Goal: Navigation & Orientation: Understand site structure

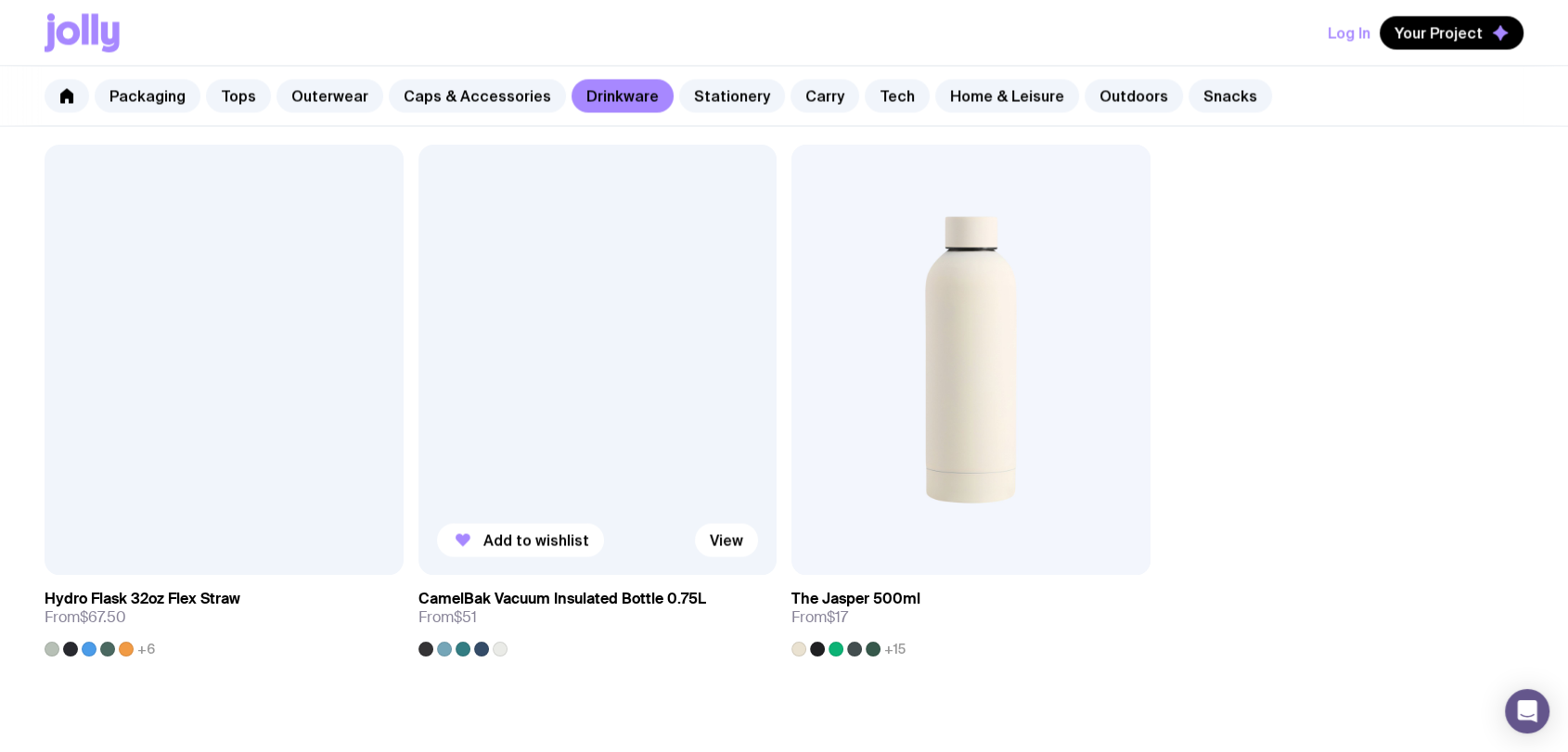
scroll to position [3298, 0]
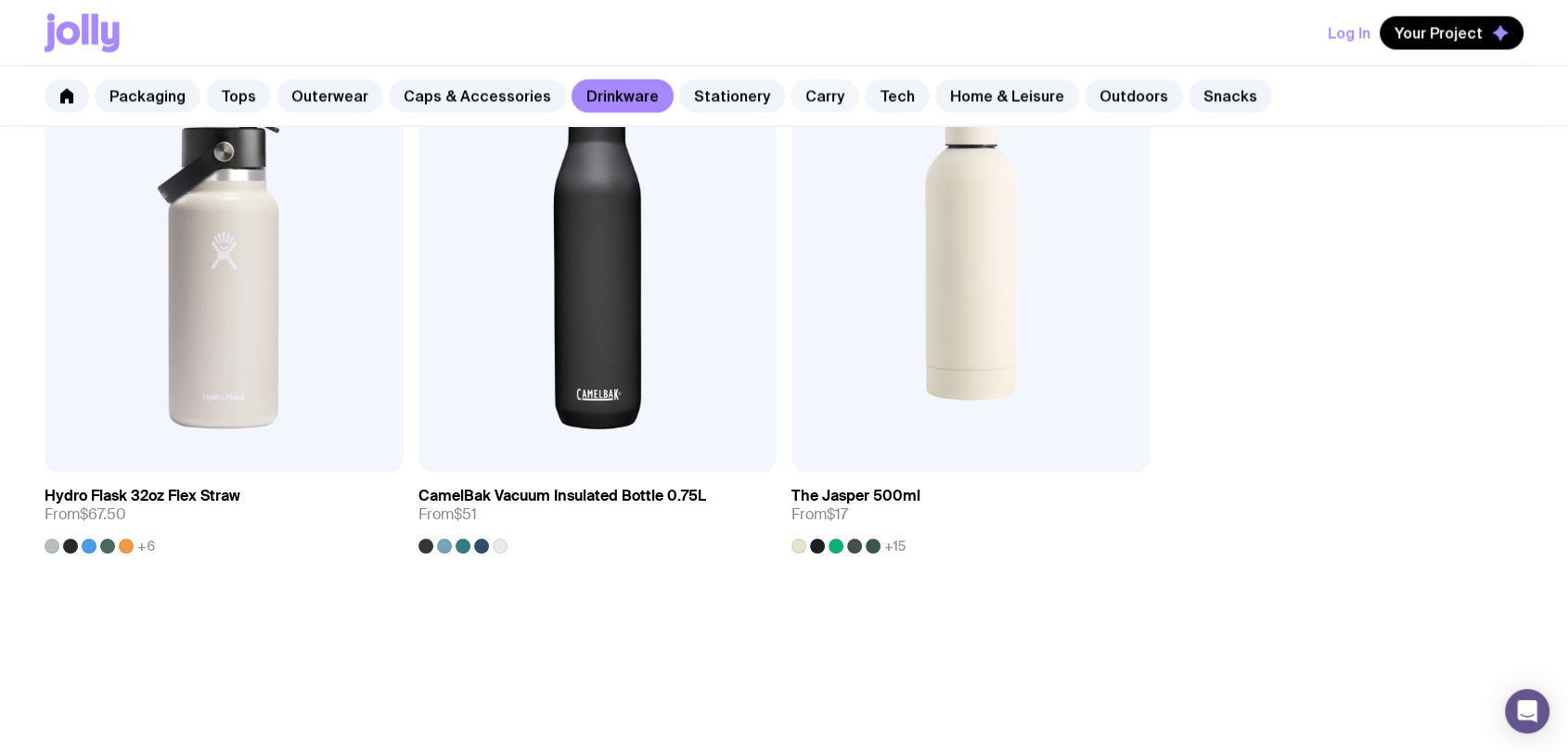
click at [808, 105] on link "Carry" at bounding box center [824, 95] width 69 height 33
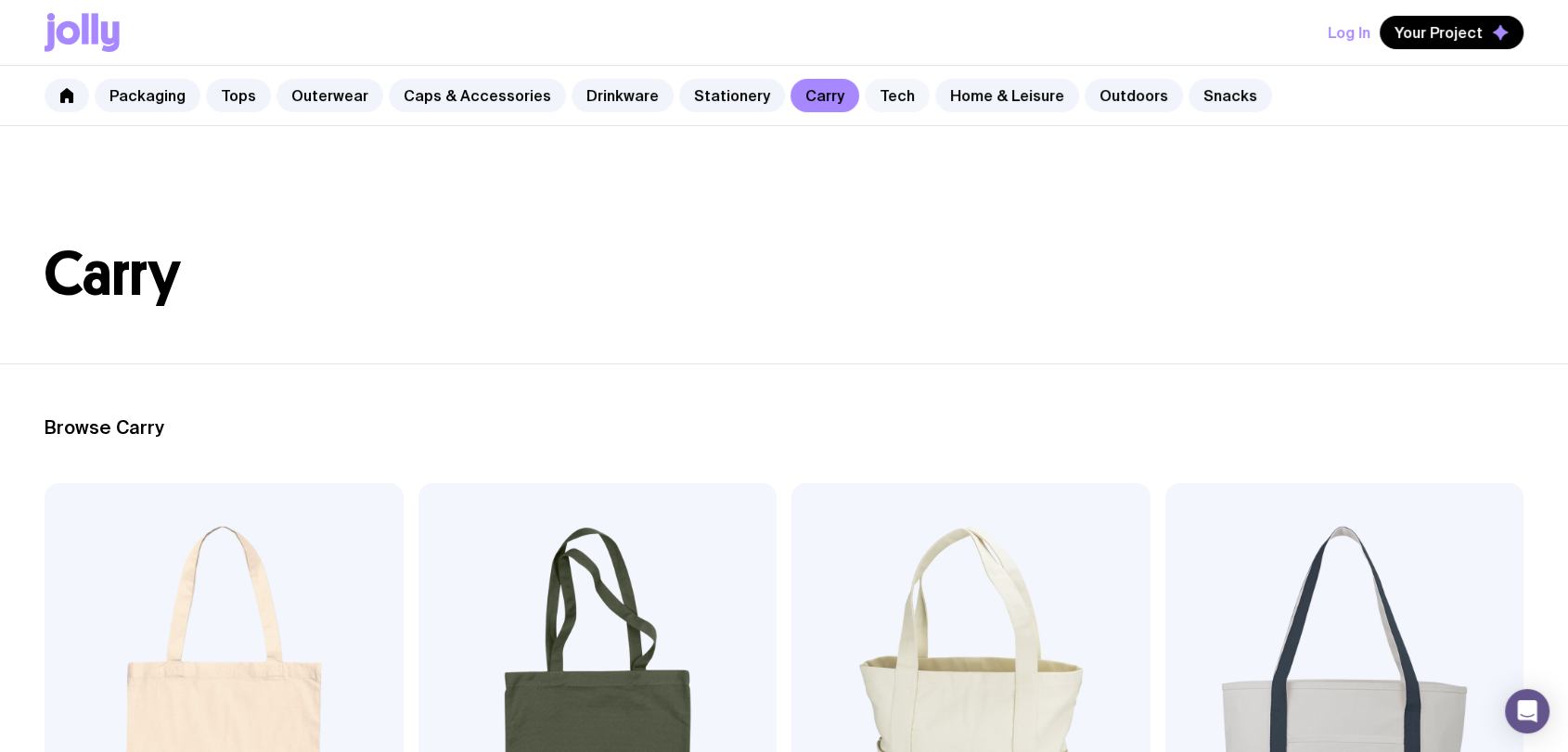
click at [865, 96] on link "Tech" at bounding box center [897, 95] width 65 height 33
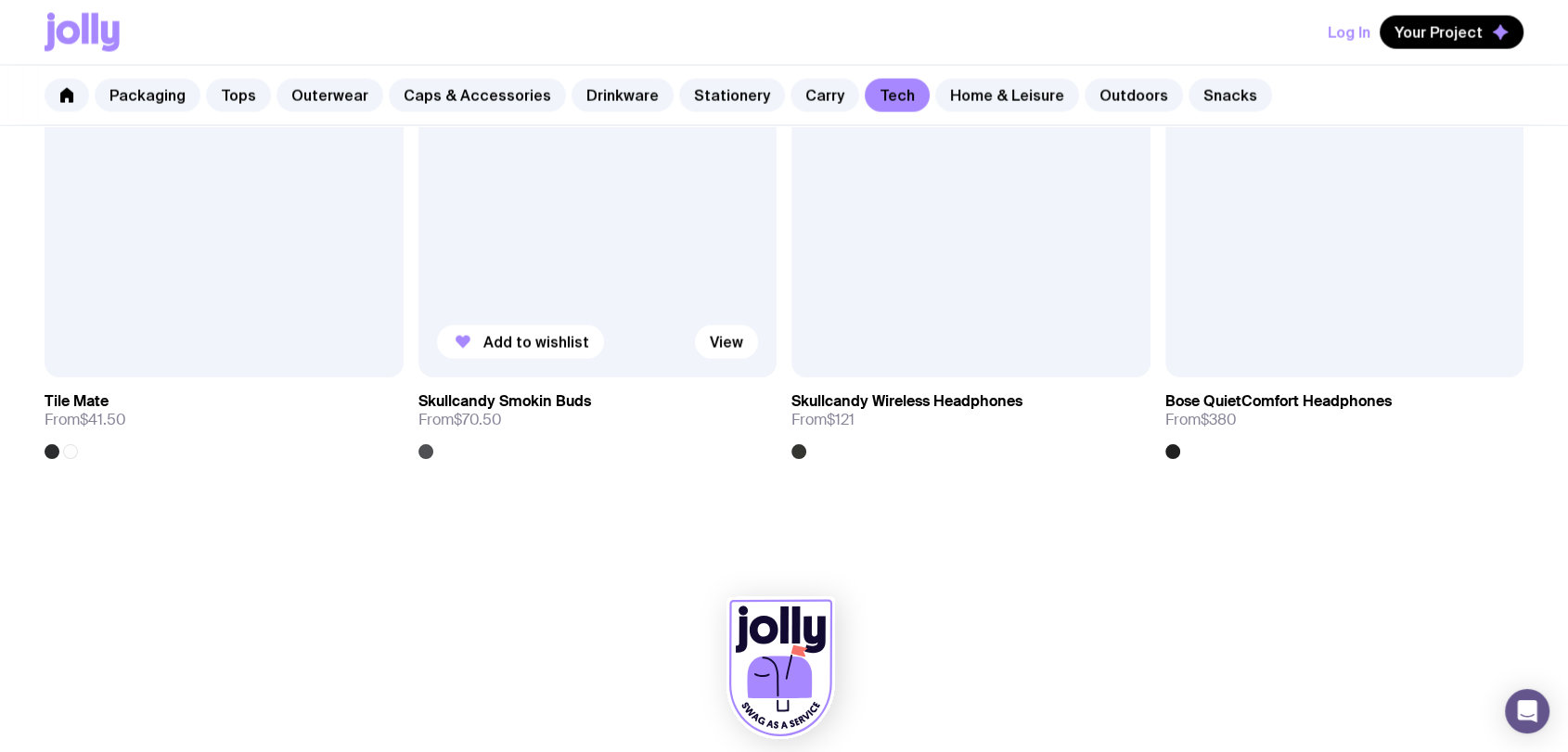
scroll to position [3985, 0]
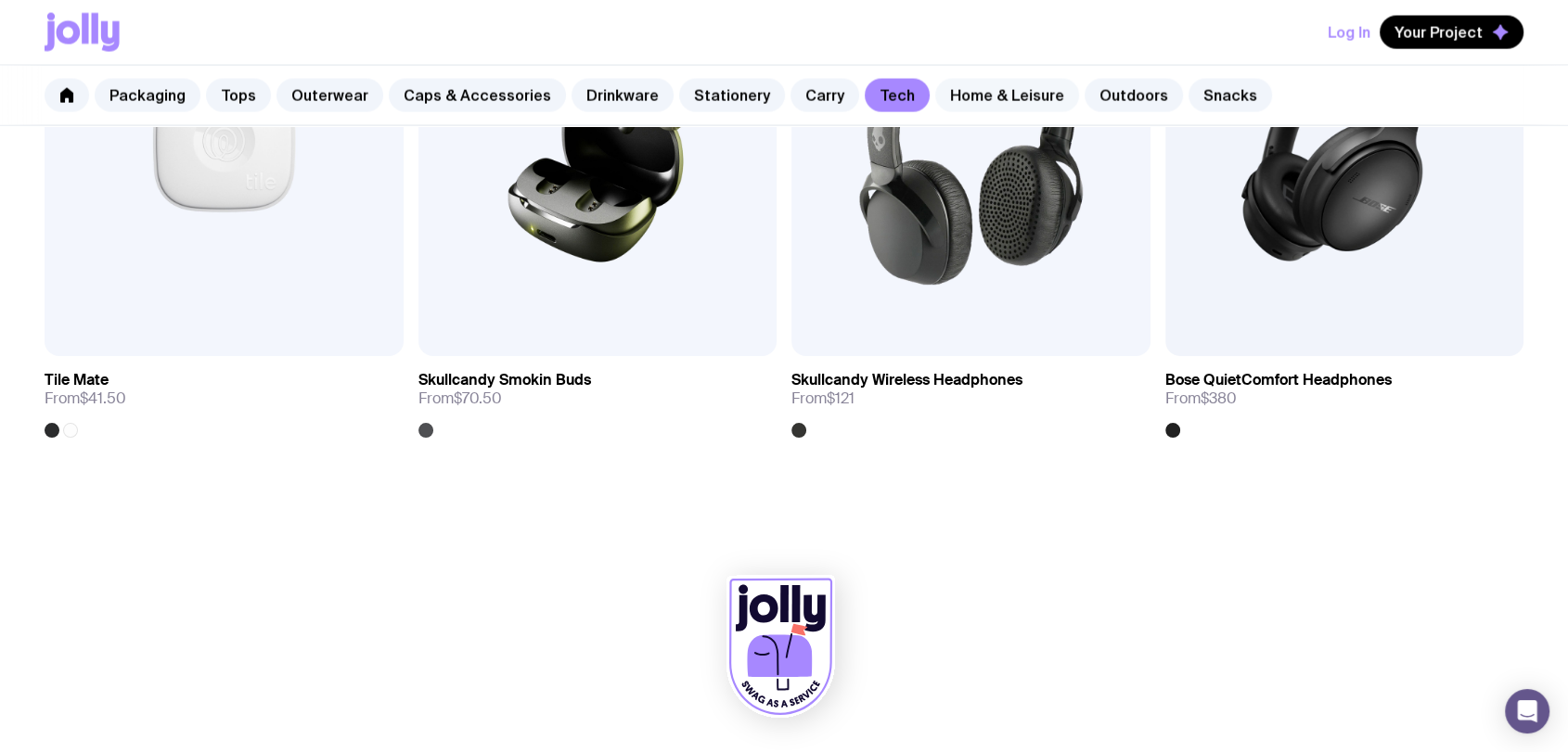
click at [935, 101] on link "Home & Leisure" at bounding box center [1006, 95] width 144 height 33
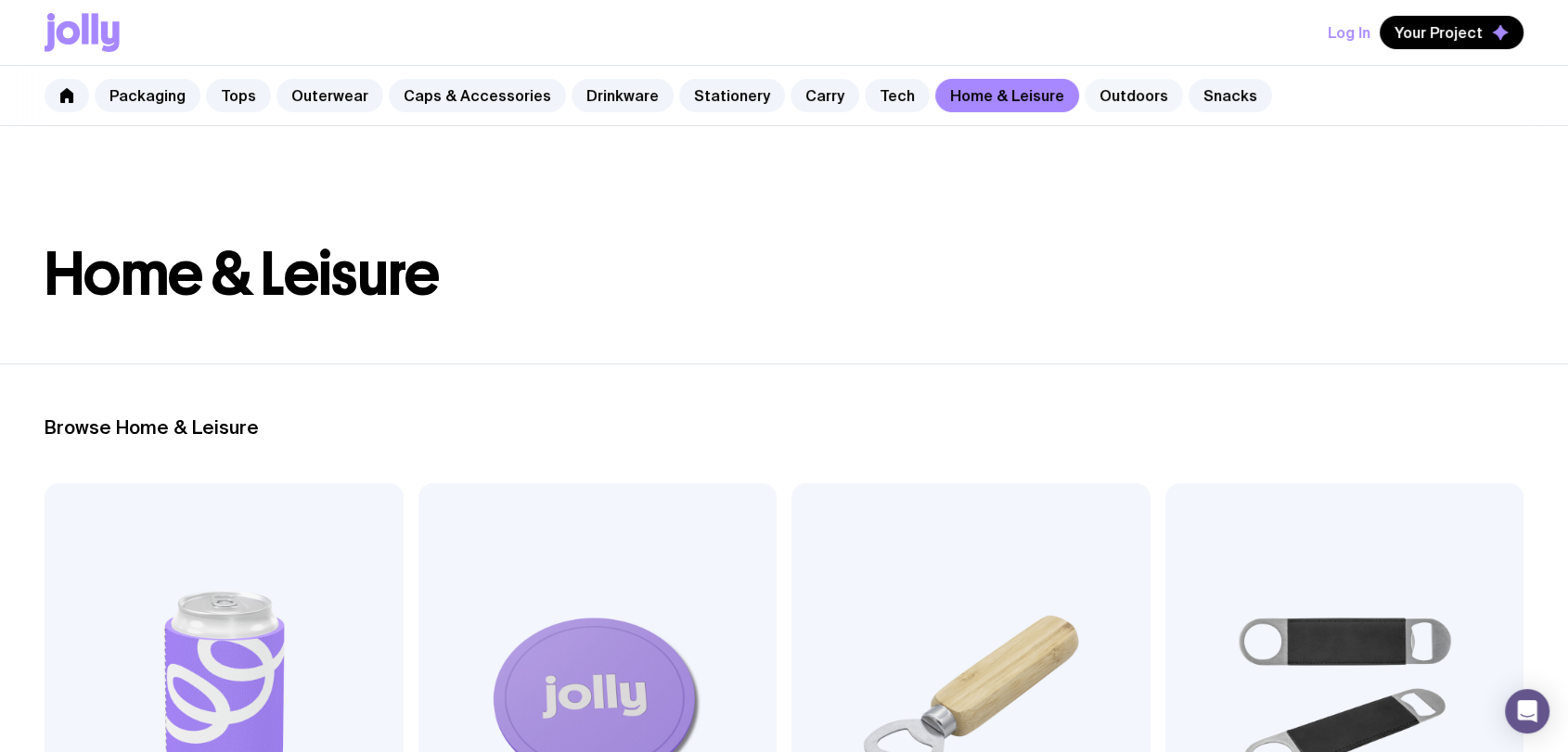
click at [1109, 89] on link "Outdoors" at bounding box center [1133, 95] width 98 height 33
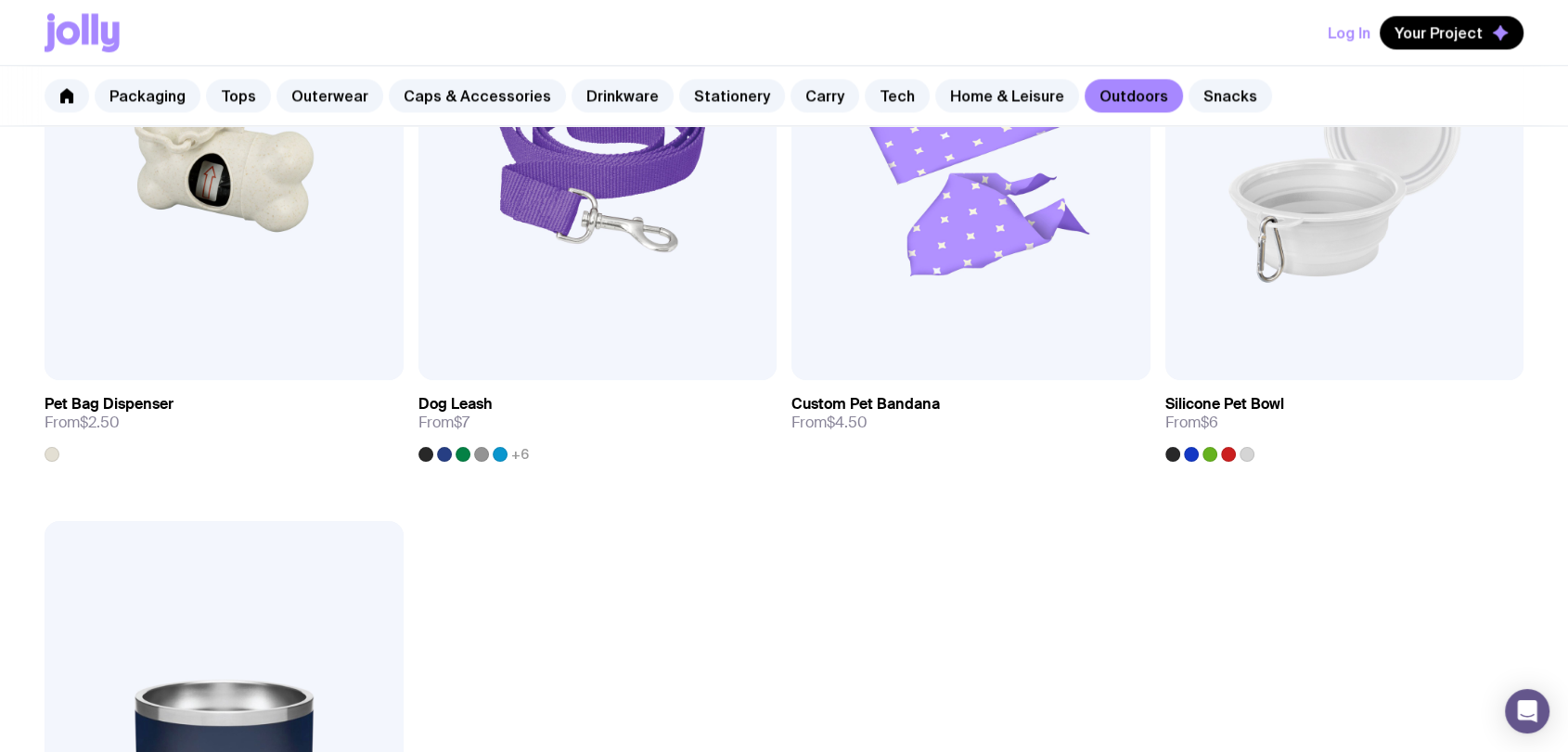
scroll to position [2783, 0]
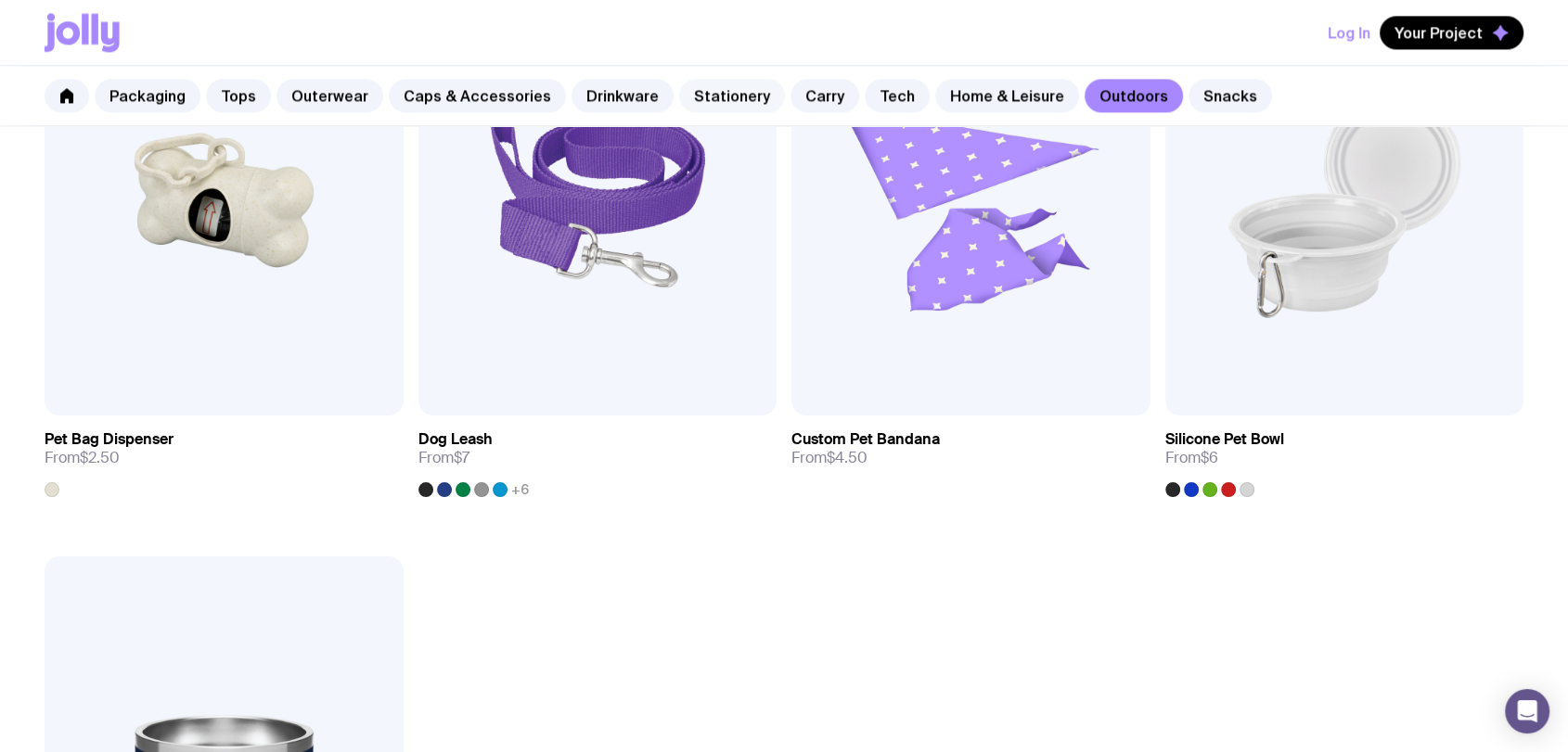
click at [728, 96] on link "Stationery" at bounding box center [731, 95] width 105 height 33
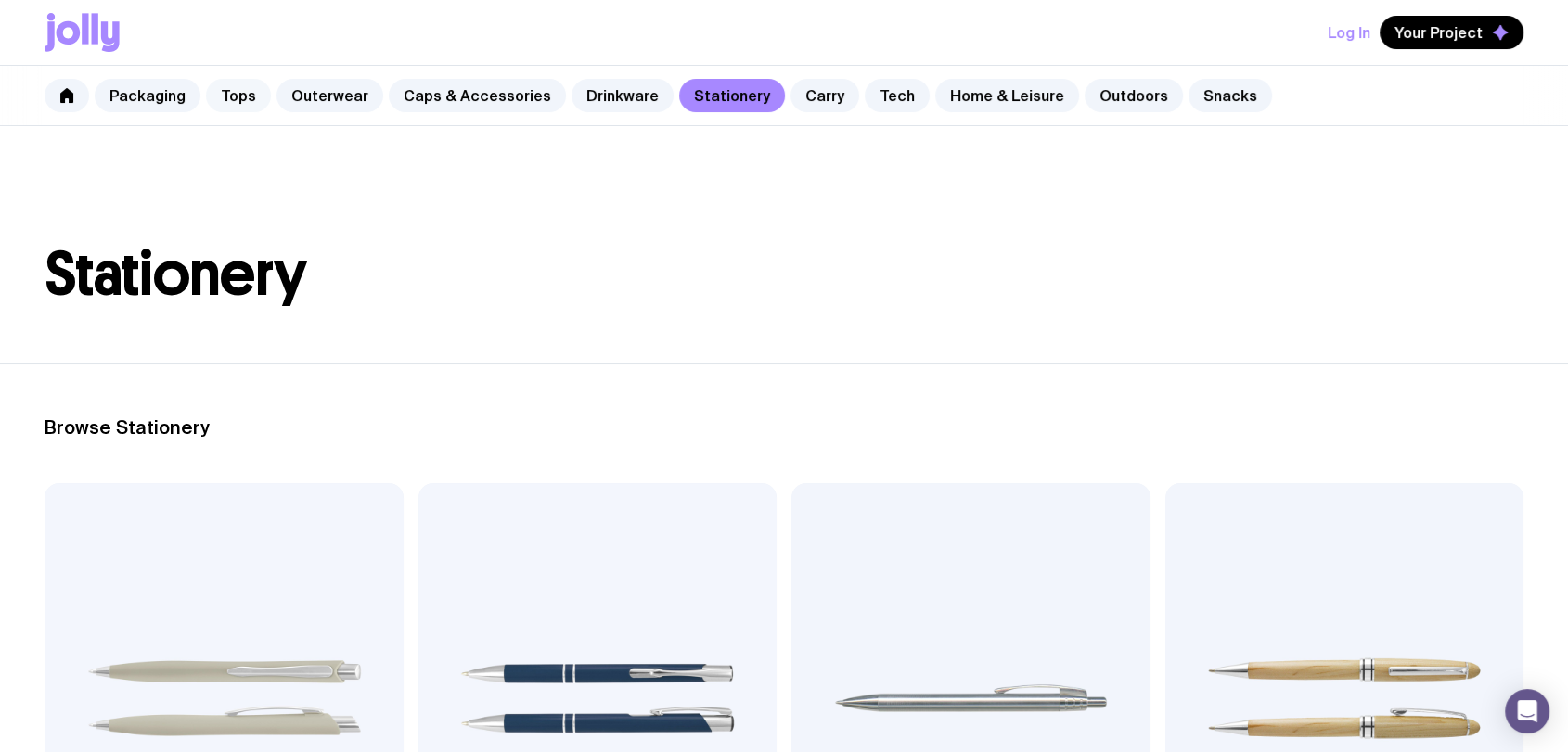
click at [247, 97] on link "Tops" at bounding box center [238, 95] width 65 height 33
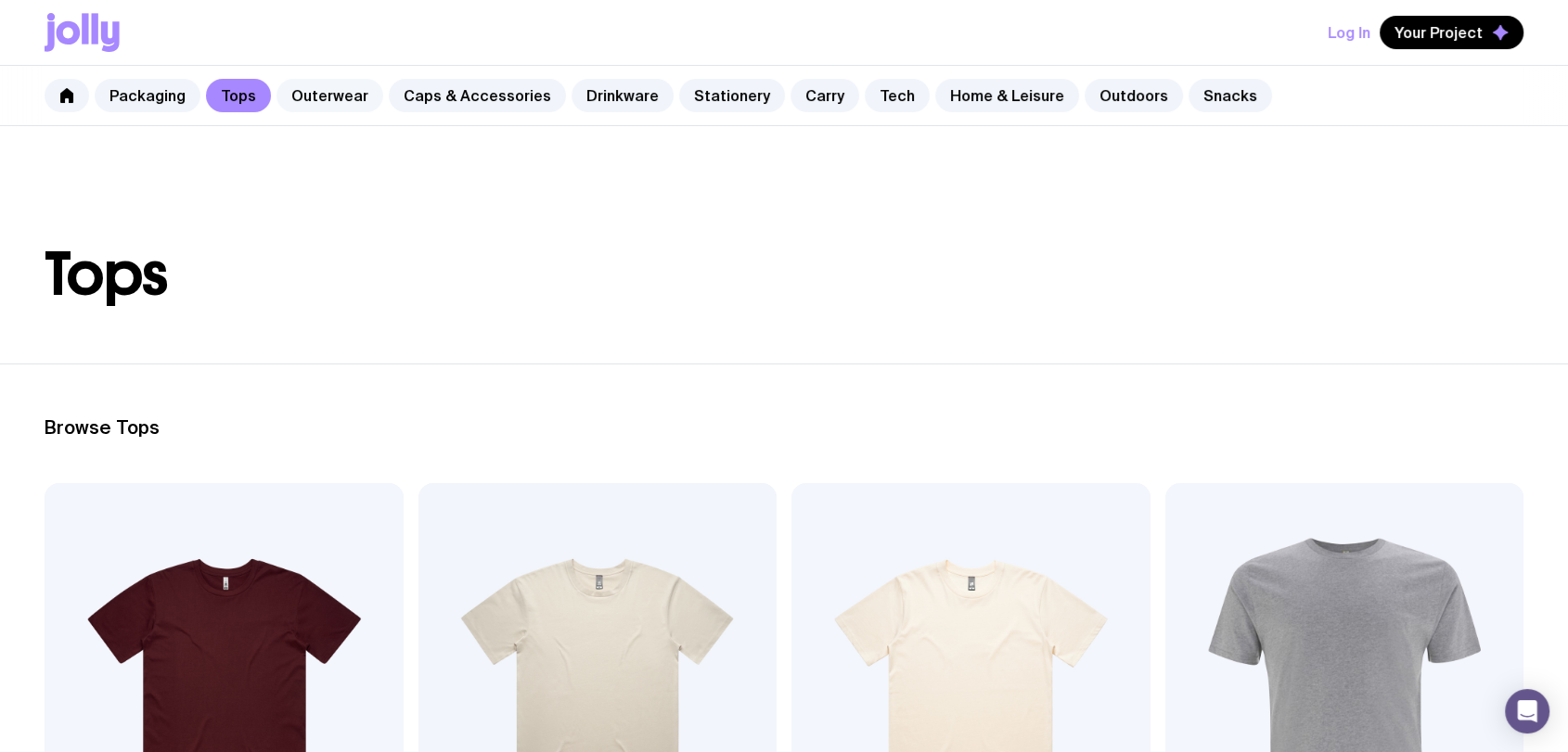
click at [353, 96] on link "Outerwear" at bounding box center [329, 95] width 106 height 33
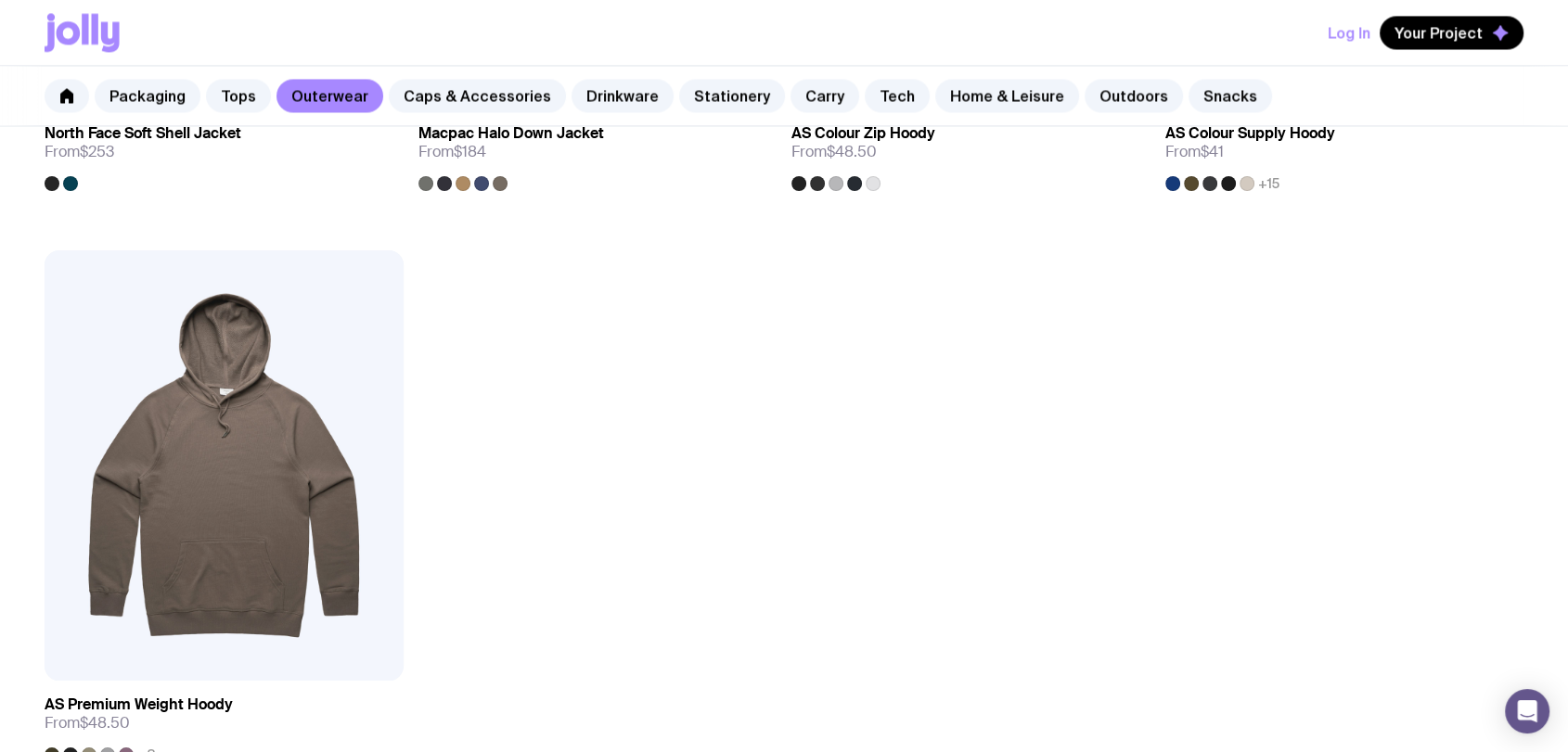
scroll to position [3400, 0]
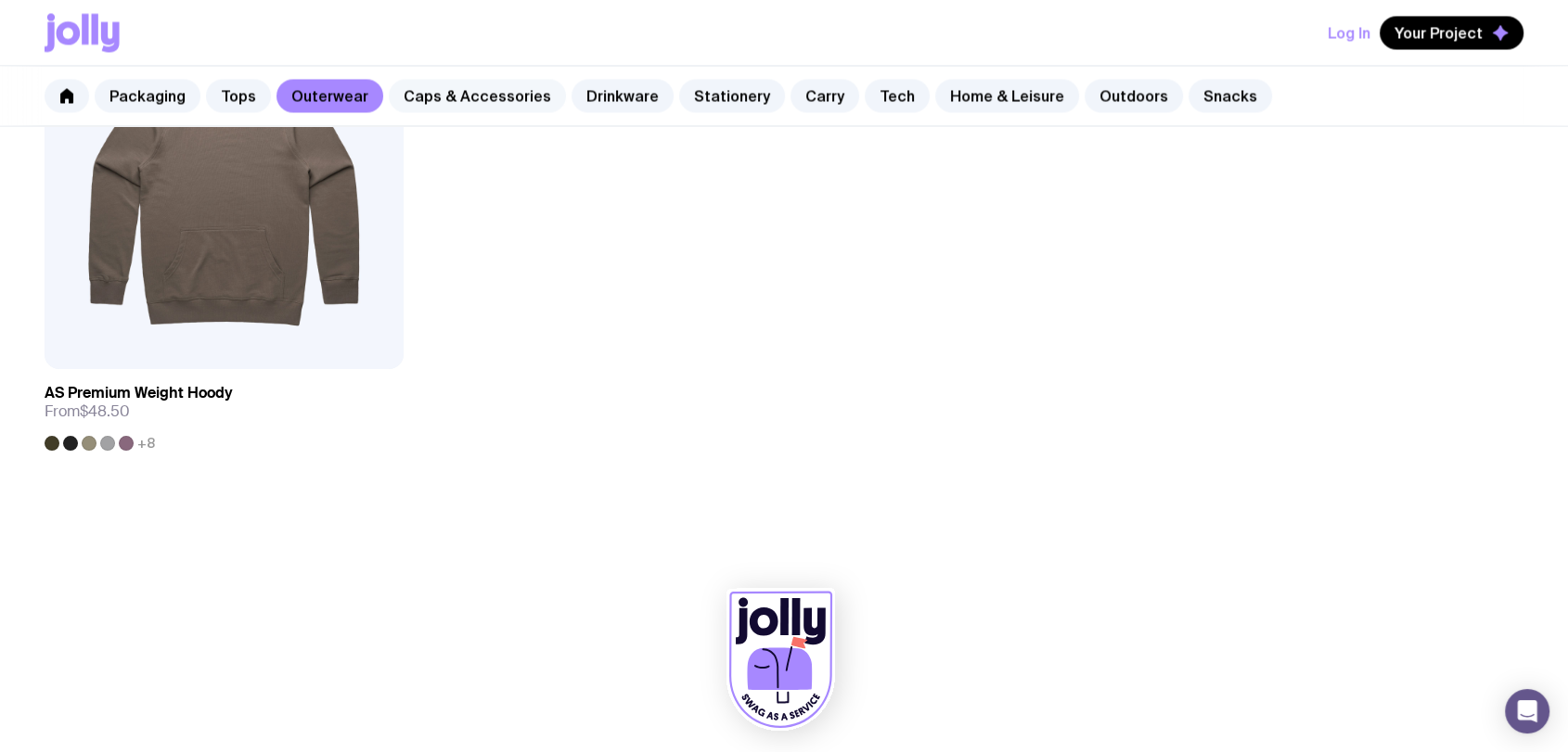
drag, startPoint x: 424, startPoint y: 78, endPoint x: 439, endPoint y: 88, distance: 18.0
click at [425, 79] on div "Packaging Tops Outerwear Caps & Accessories Drinkware Stationery Carry Tech Hom…" at bounding box center [784, 96] width 1568 height 60
click at [481, 107] on link "Caps & Accessories" at bounding box center [477, 95] width 177 height 33
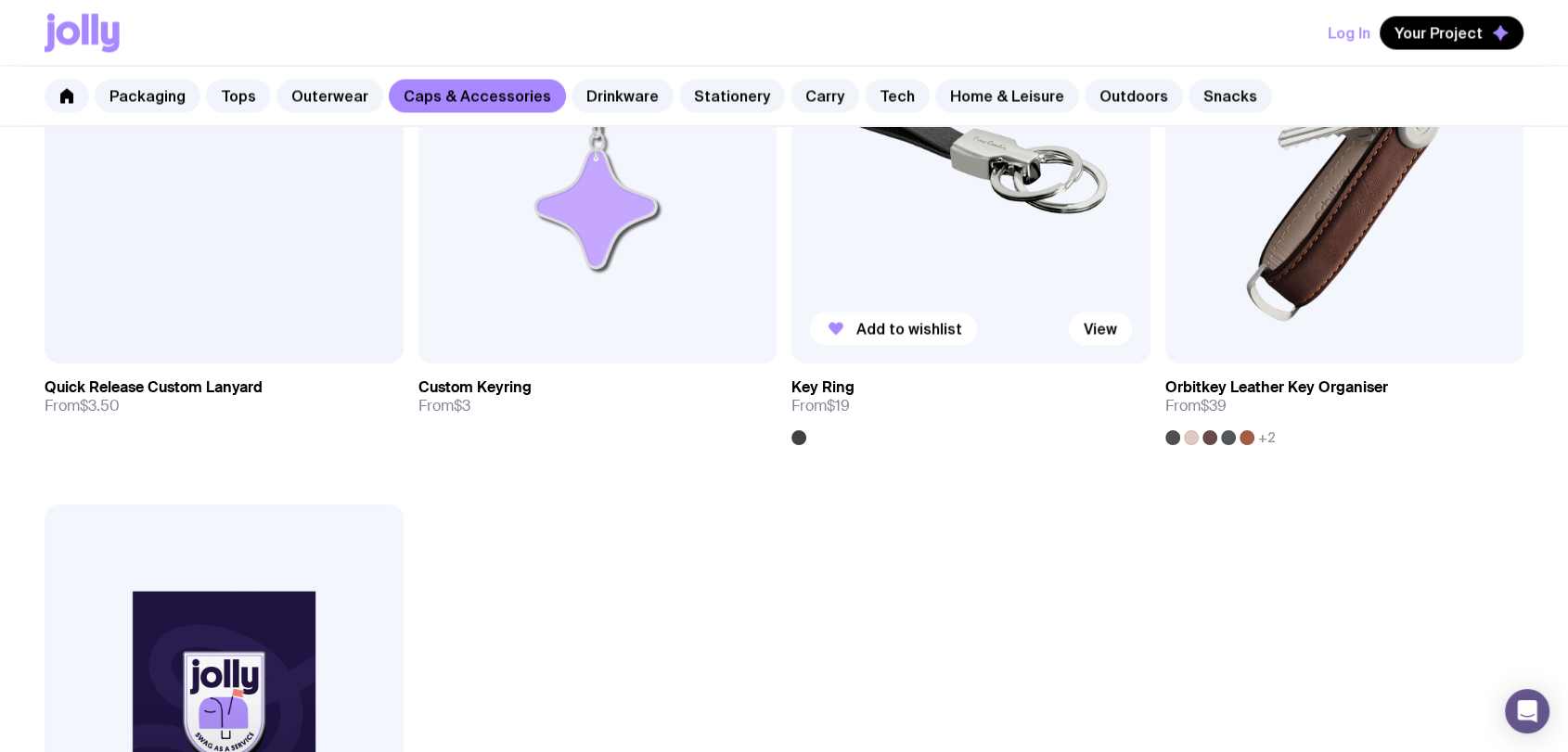
scroll to position [3092, 0]
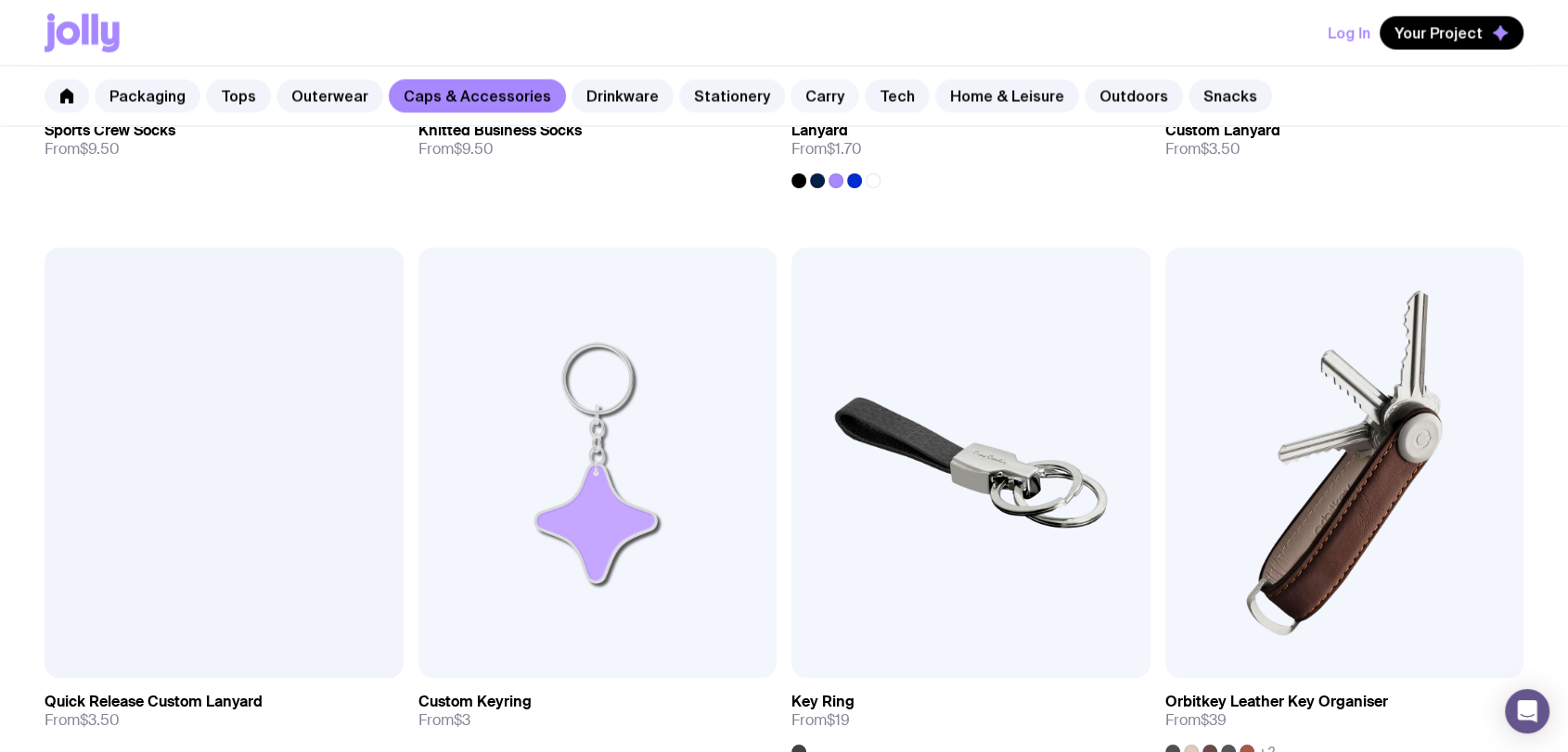
click at [803, 91] on link "Carry" at bounding box center [824, 95] width 69 height 33
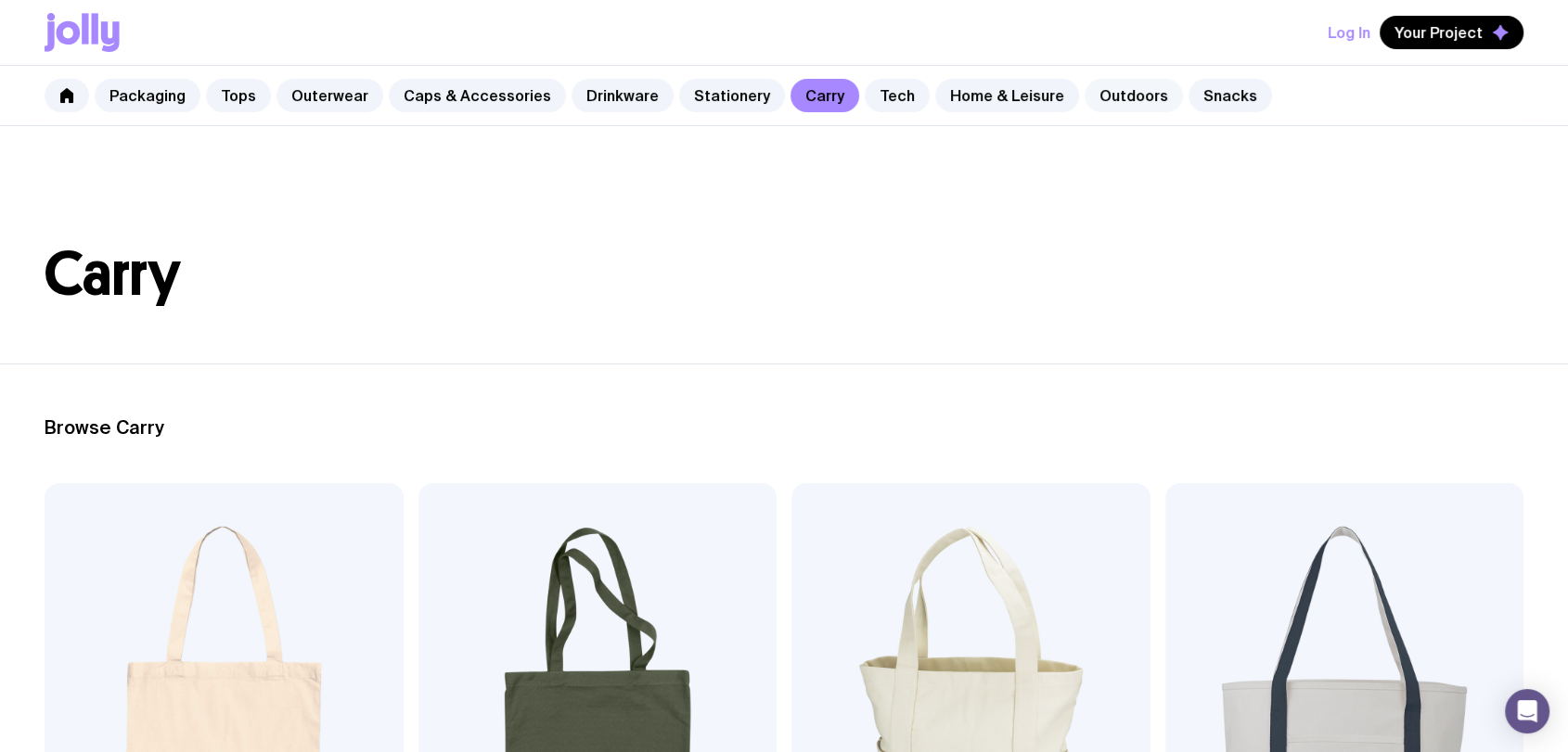
click at [1094, 101] on link "Outdoors" at bounding box center [1133, 95] width 98 height 33
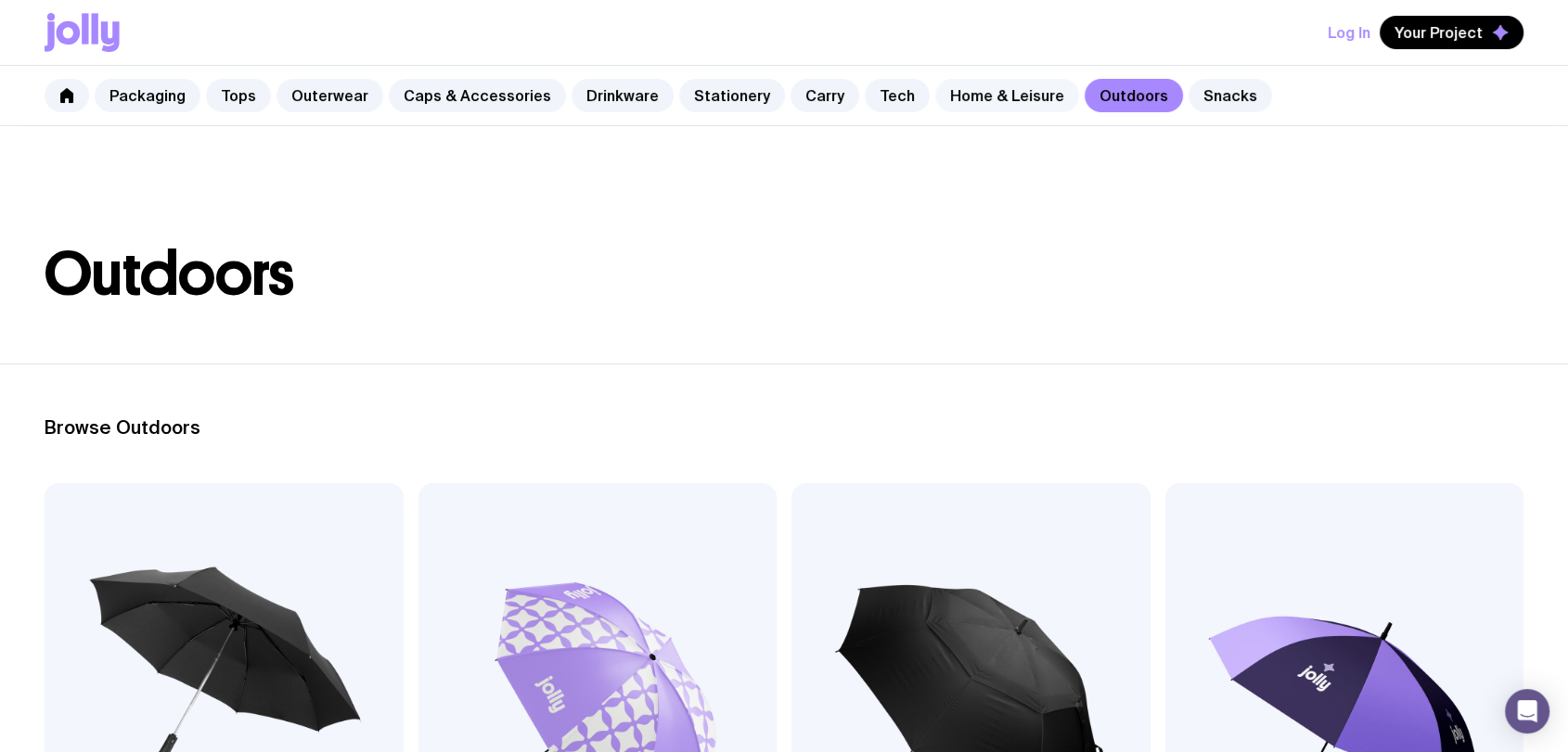
click at [974, 101] on link "Home & Leisure" at bounding box center [1006, 95] width 144 height 33
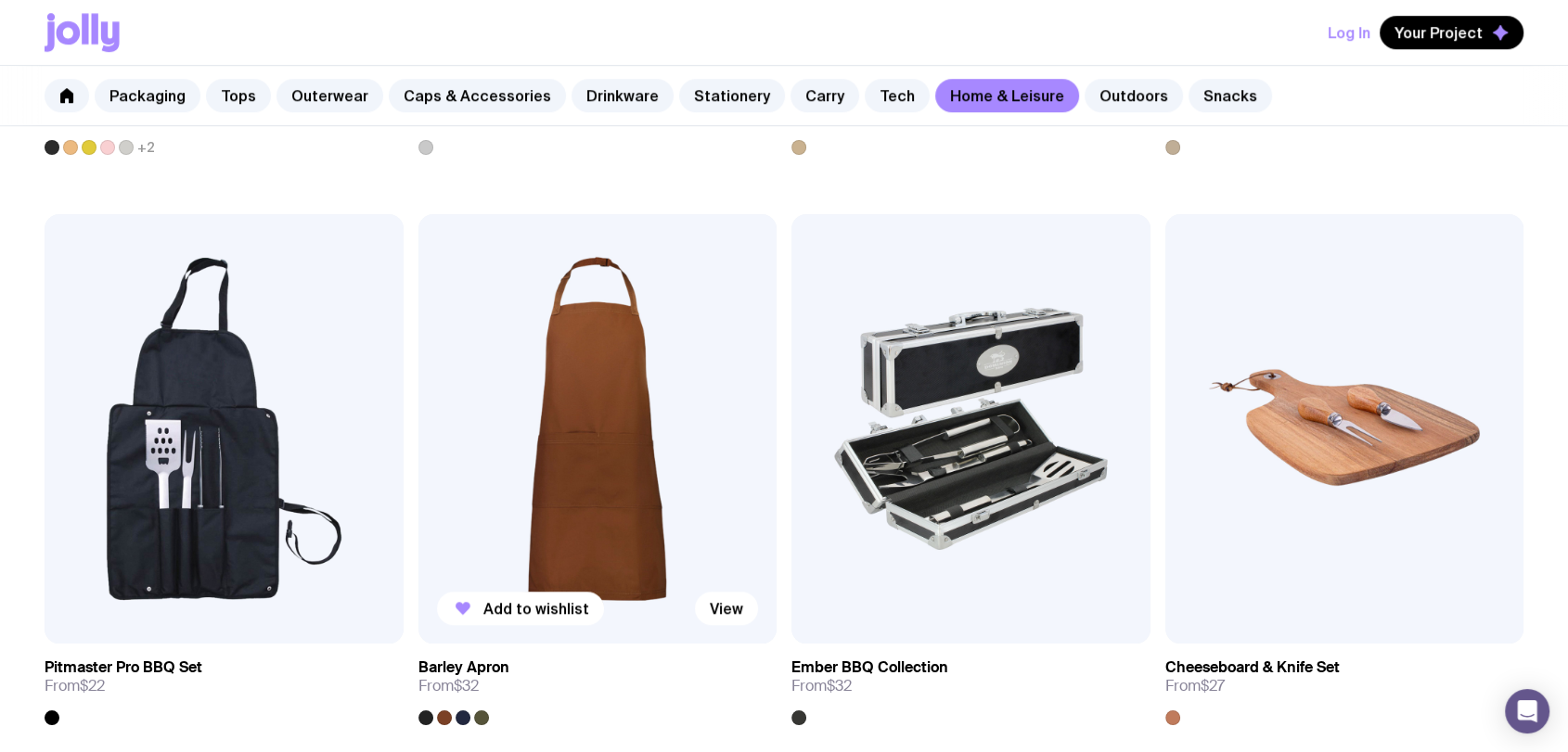
scroll to position [1752, 0]
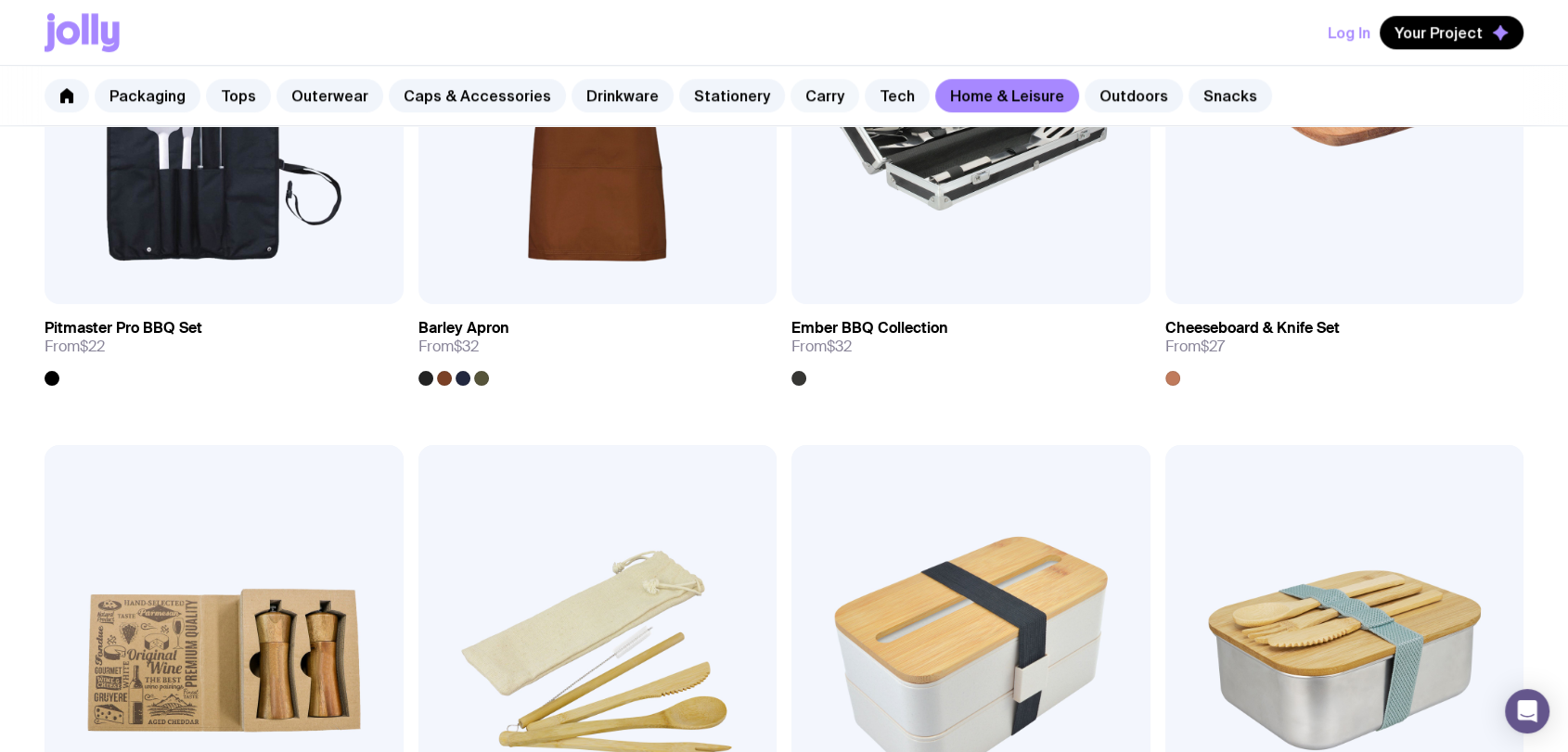
click at [808, 91] on link "Carry" at bounding box center [824, 95] width 69 height 33
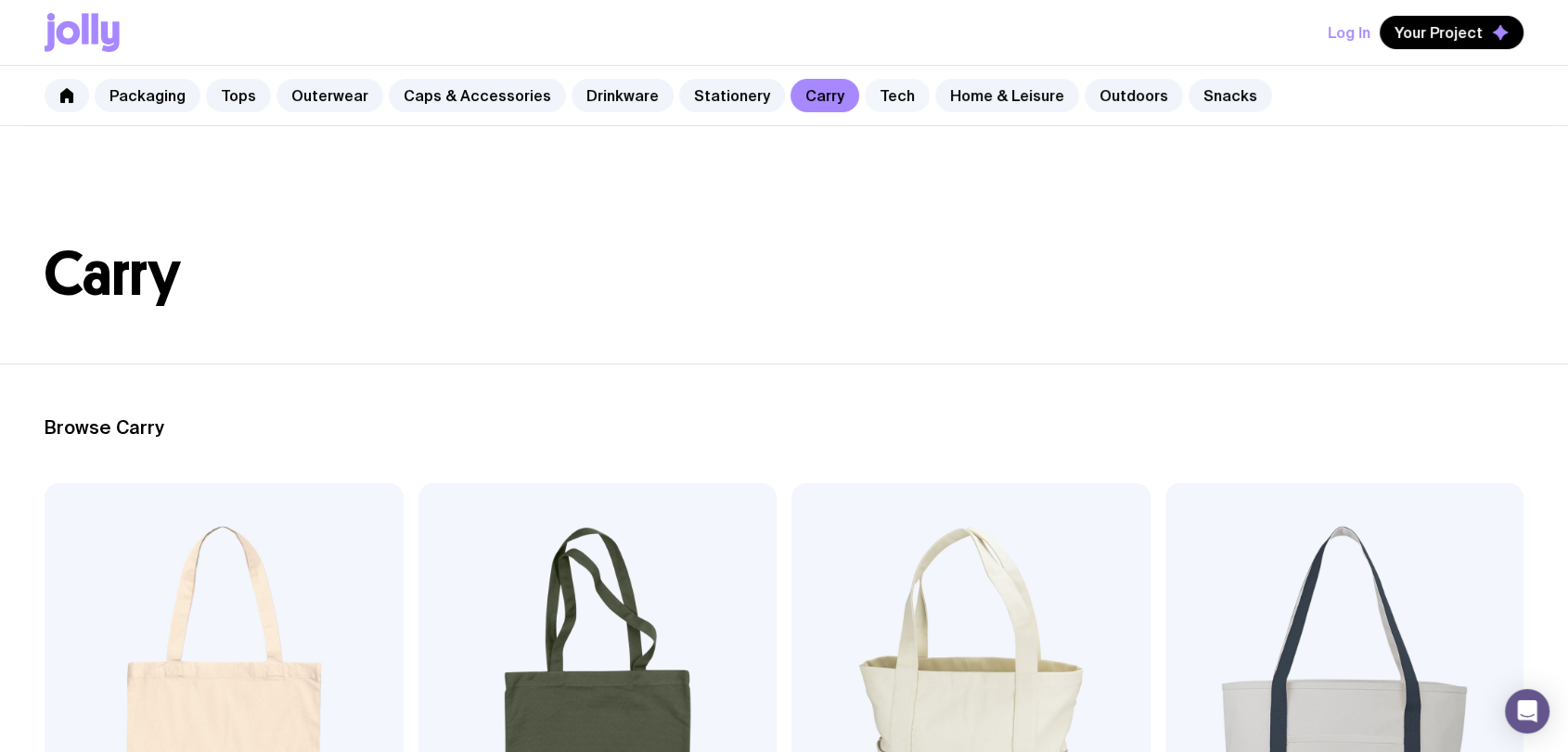
click at [868, 98] on link "Tech" at bounding box center [897, 95] width 65 height 33
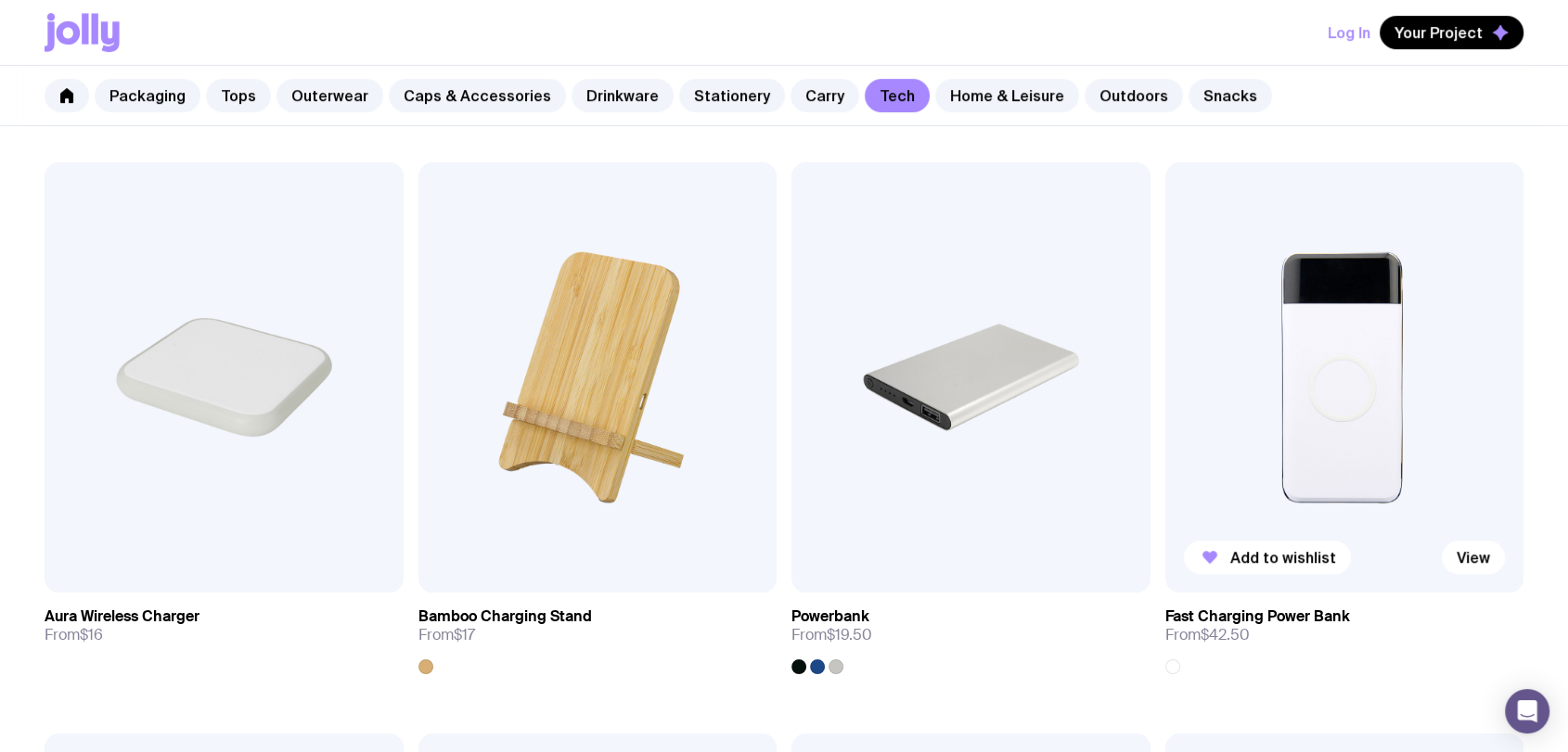
scroll to position [68, 0]
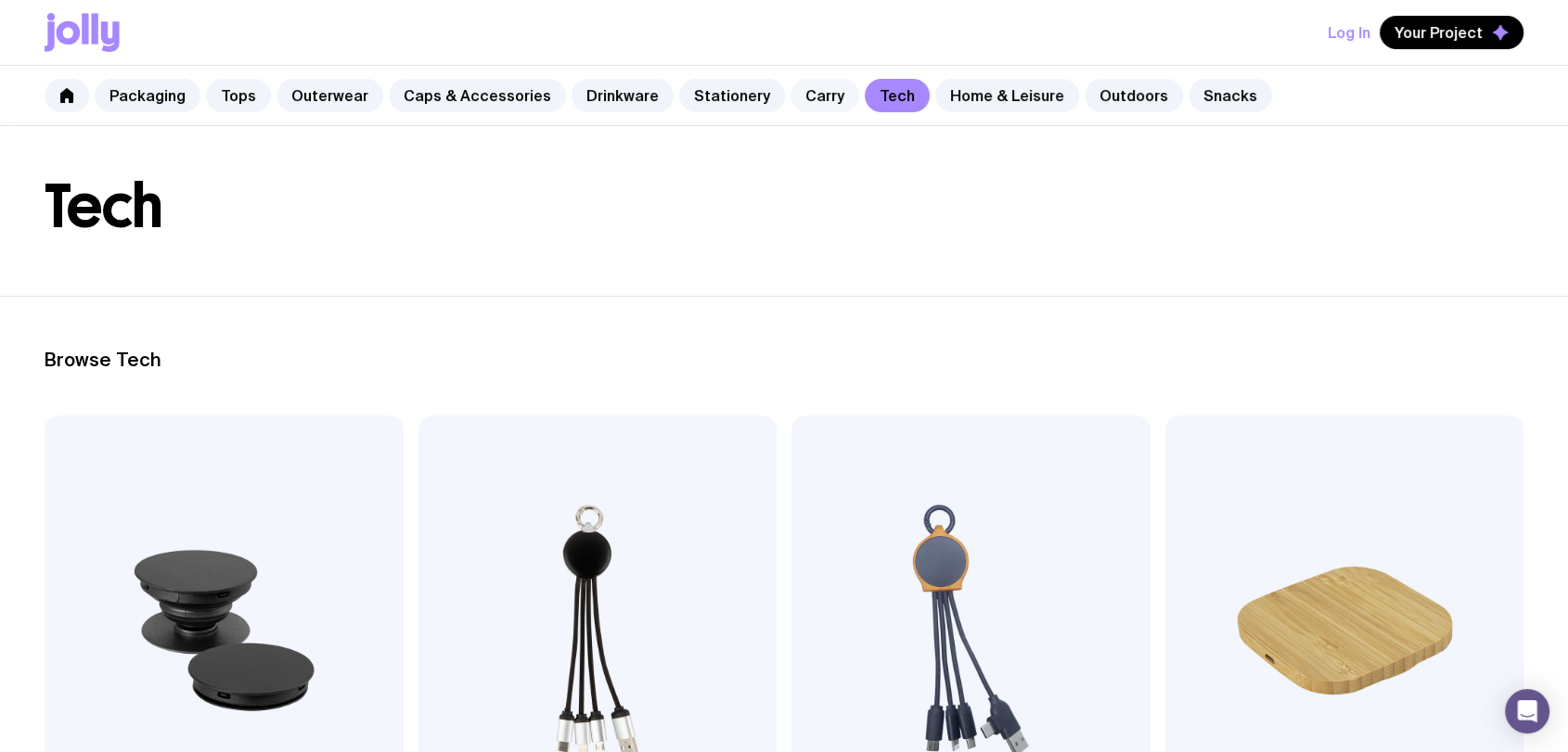
click at [814, 93] on link "Carry" at bounding box center [824, 95] width 69 height 33
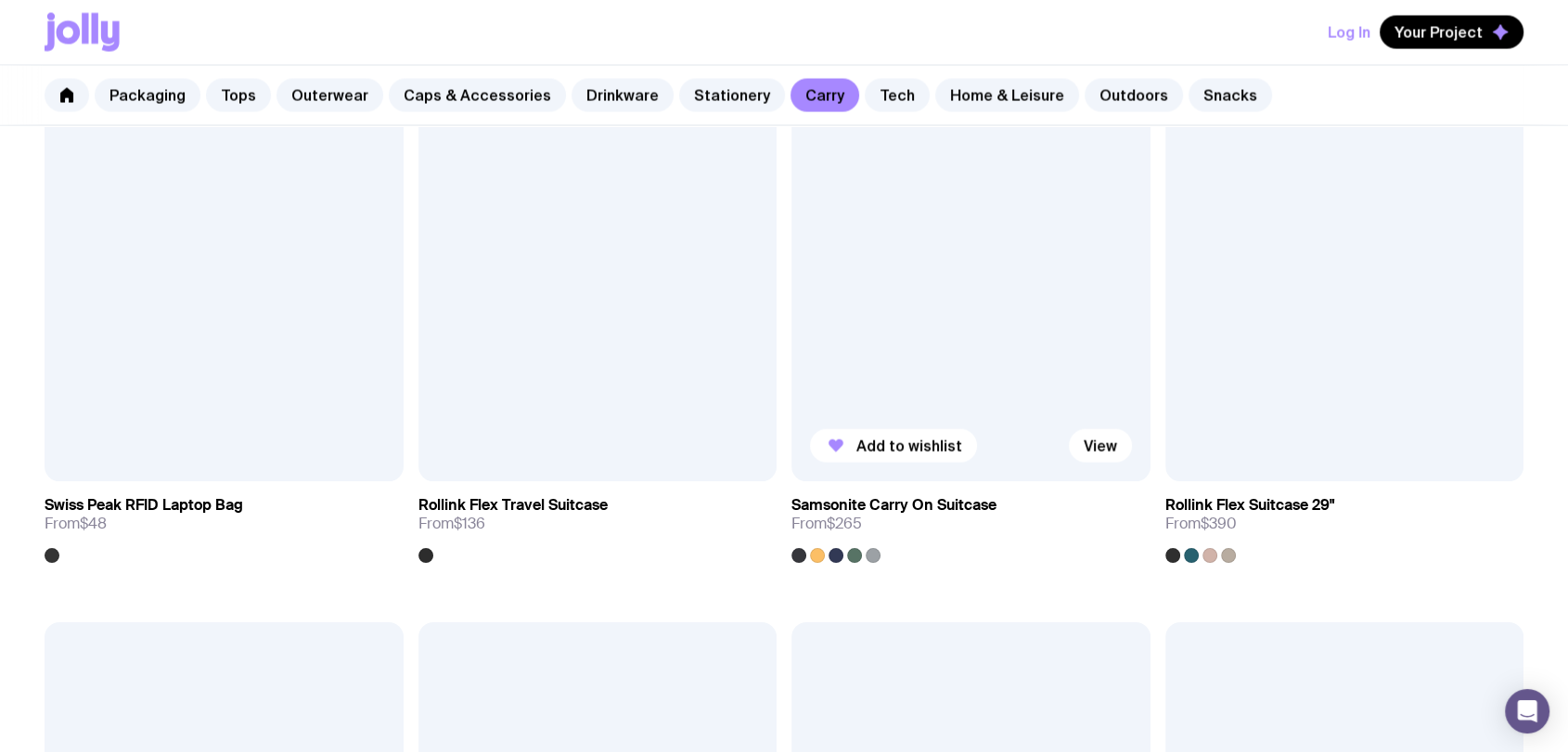
scroll to position [3503, 0]
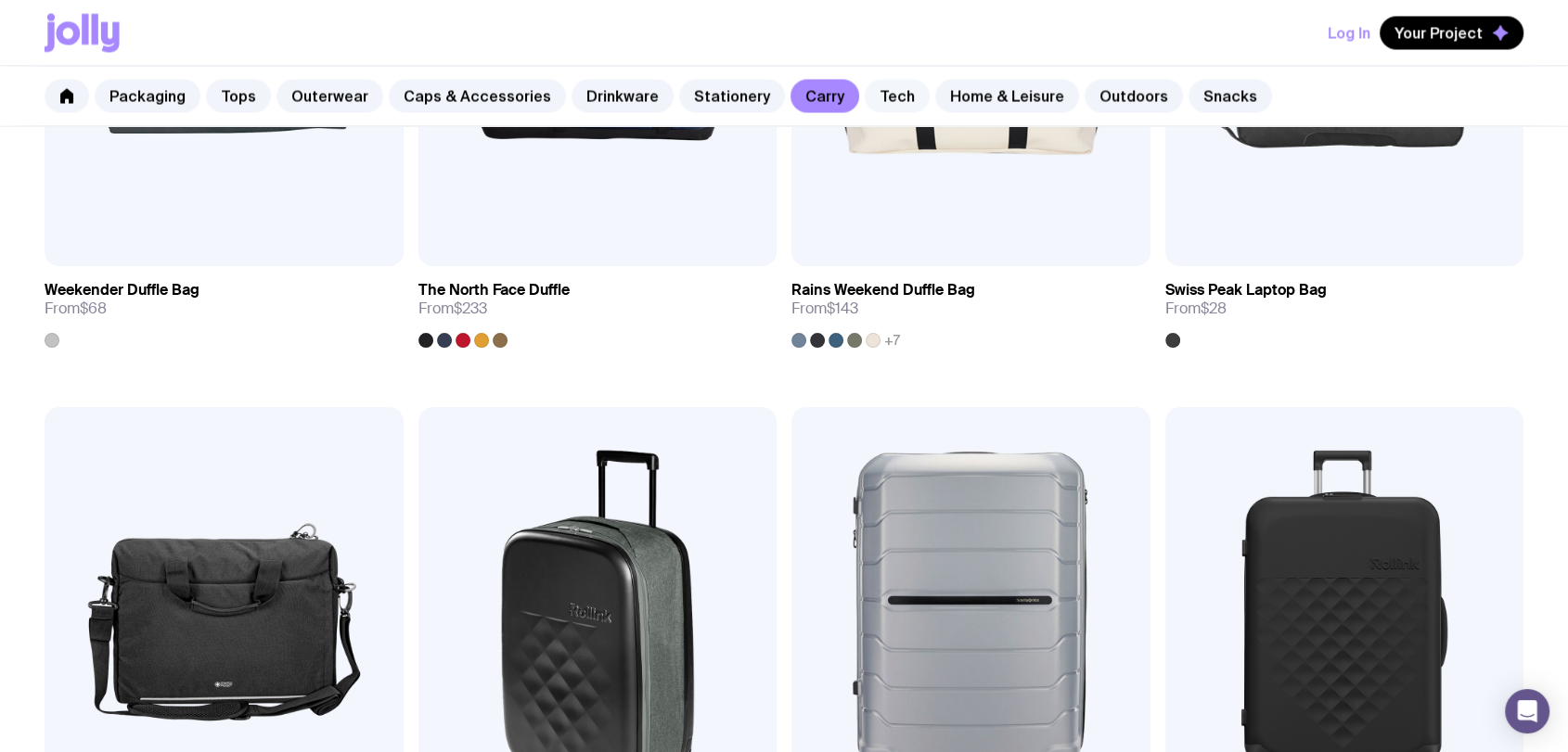
click at [865, 99] on link "Tech" at bounding box center [897, 95] width 65 height 33
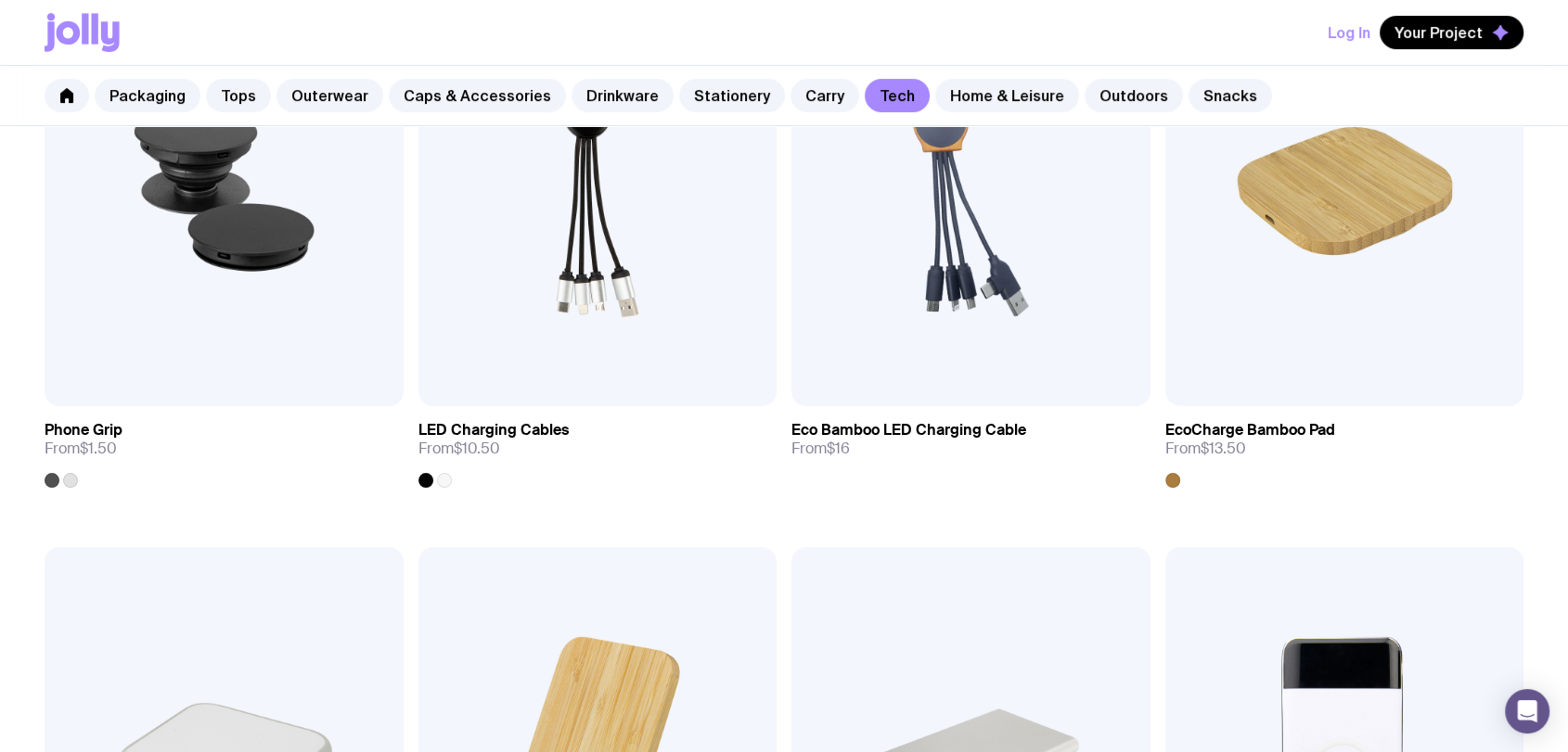
scroll to position [103, 0]
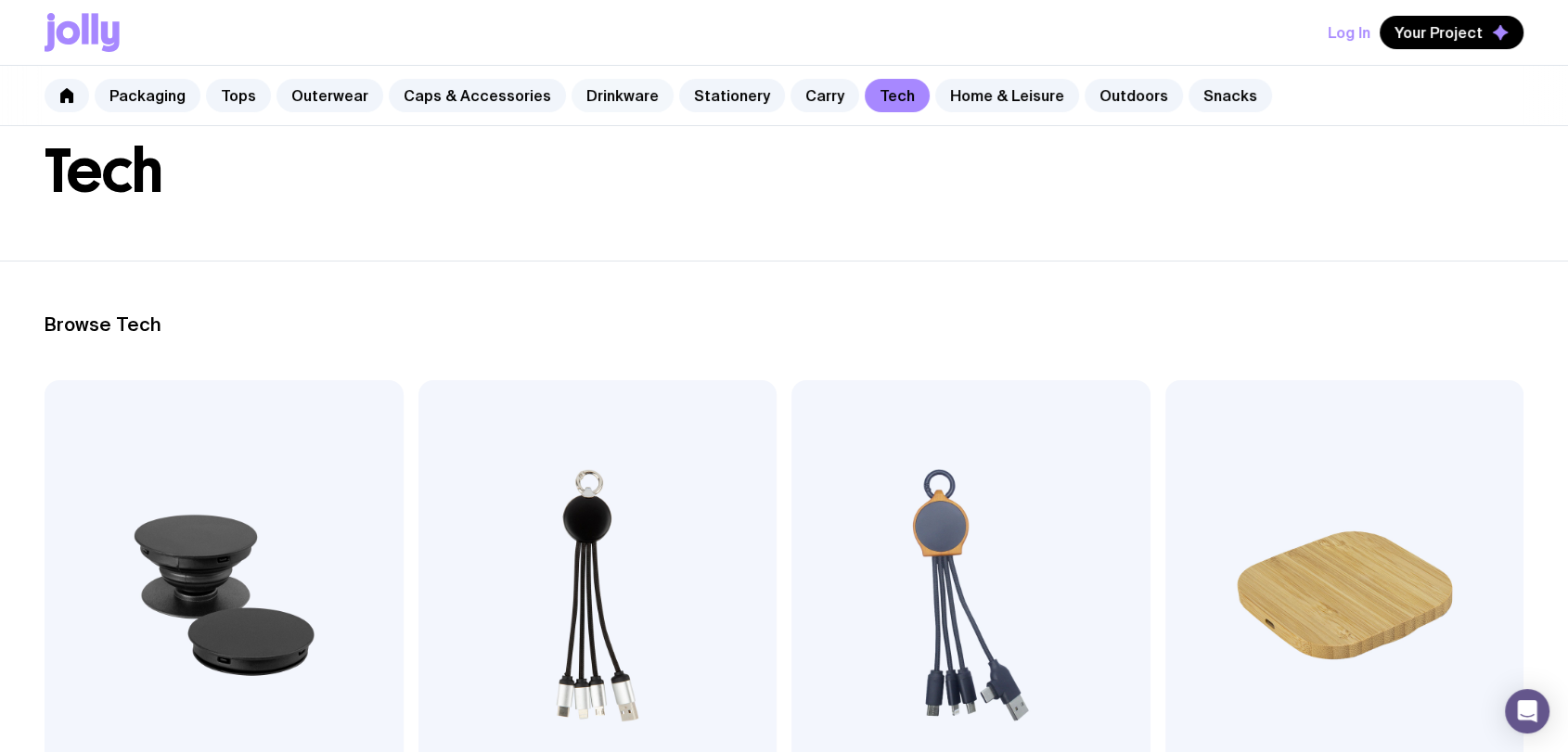
click at [628, 105] on link "Drinkware" at bounding box center [622, 95] width 102 height 33
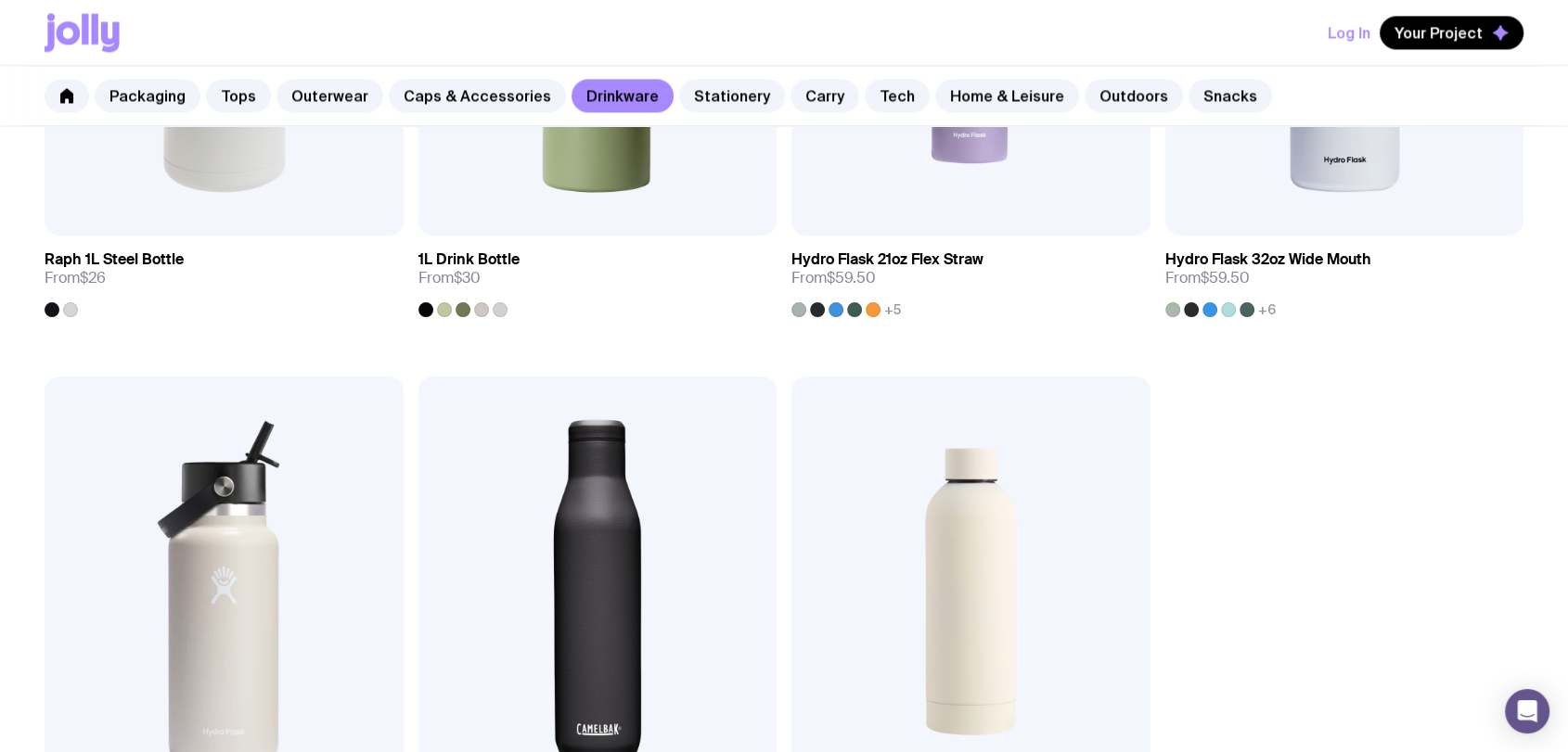
scroll to position [3194, 0]
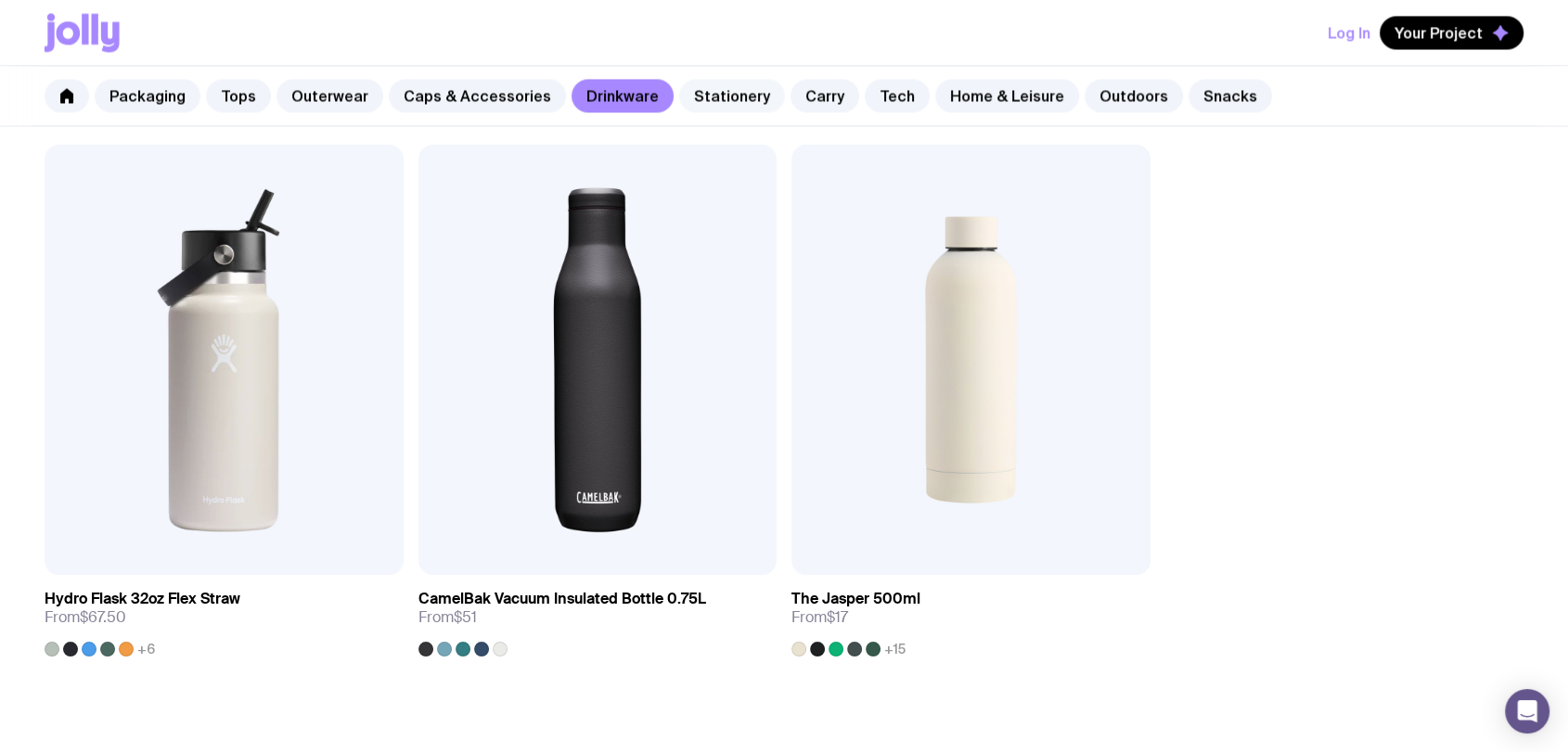
click at [731, 96] on link "Stationery" at bounding box center [731, 95] width 105 height 33
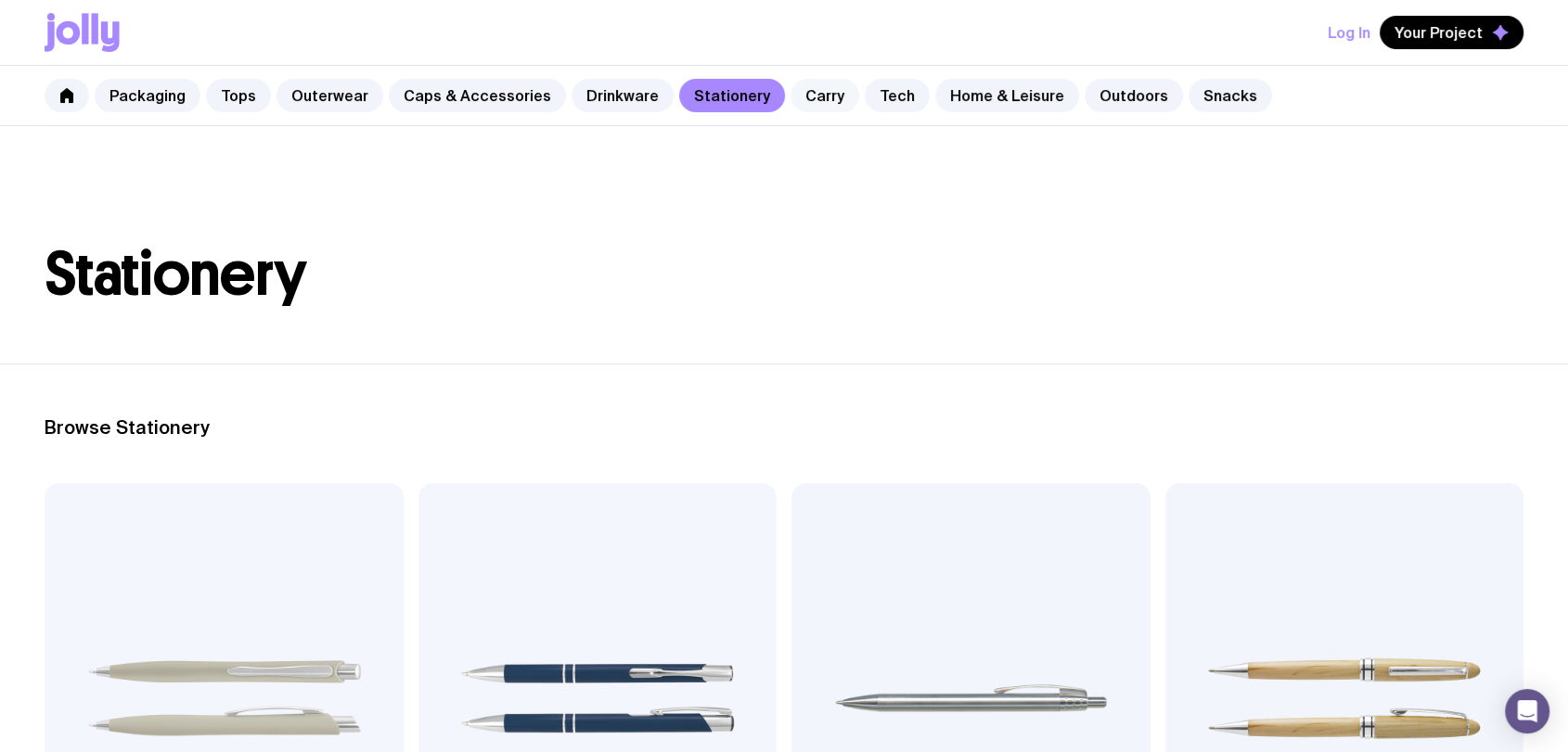
click at [803, 98] on link "Carry" at bounding box center [824, 95] width 69 height 33
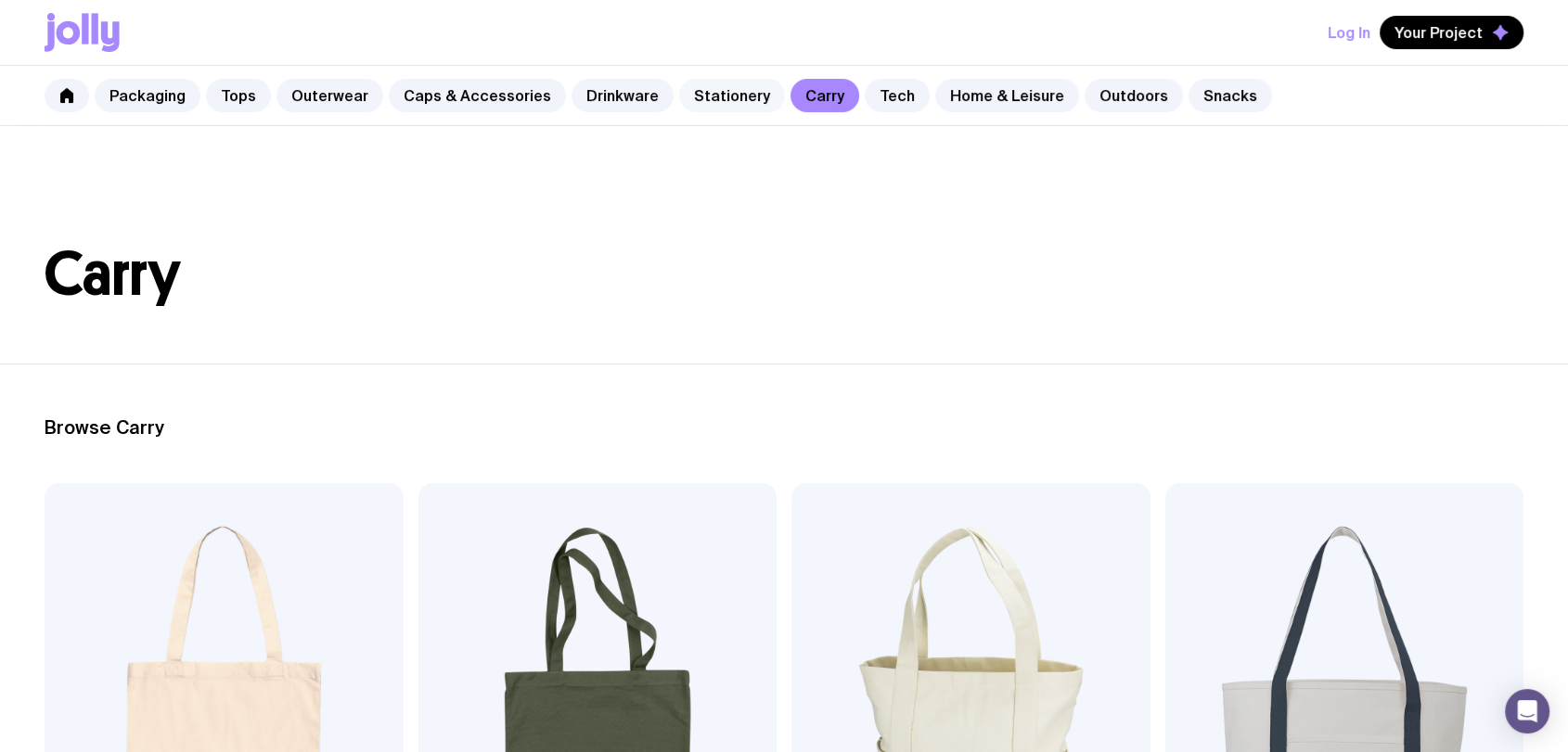
click at [734, 97] on link "Stationery" at bounding box center [731, 95] width 105 height 33
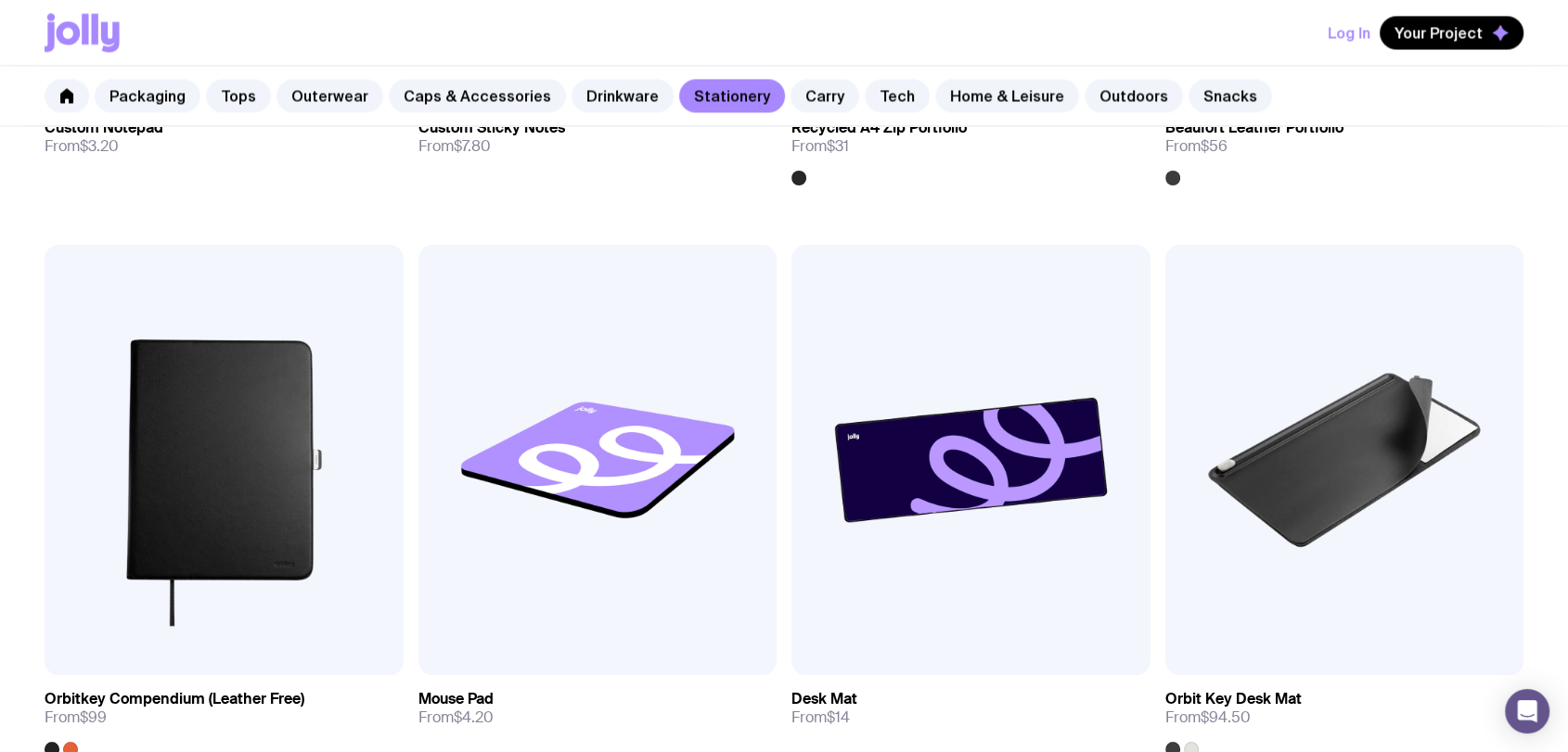
scroll to position [2783, 0]
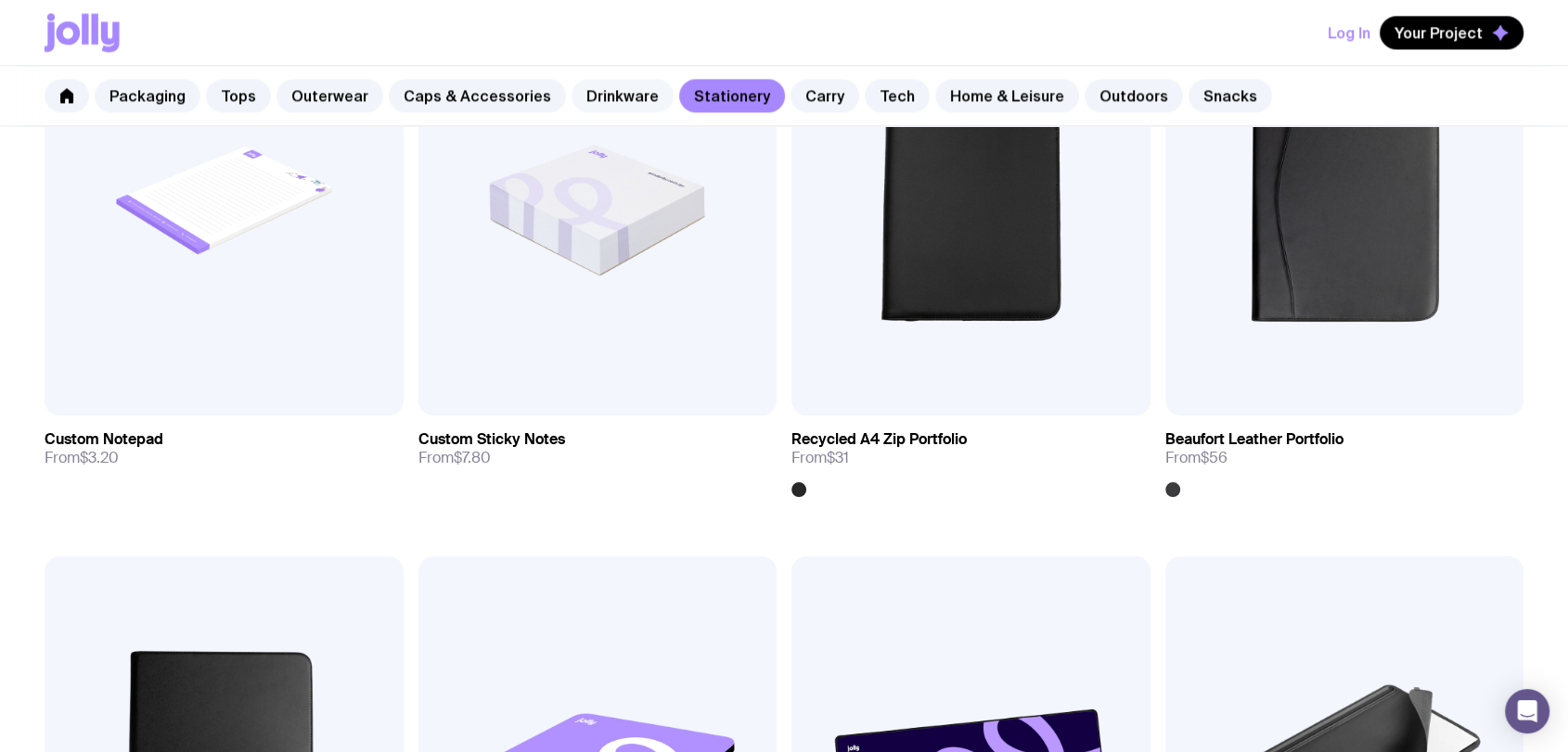
click at [634, 91] on link "Drinkware" at bounding box center [622, 95] width 102 height 33
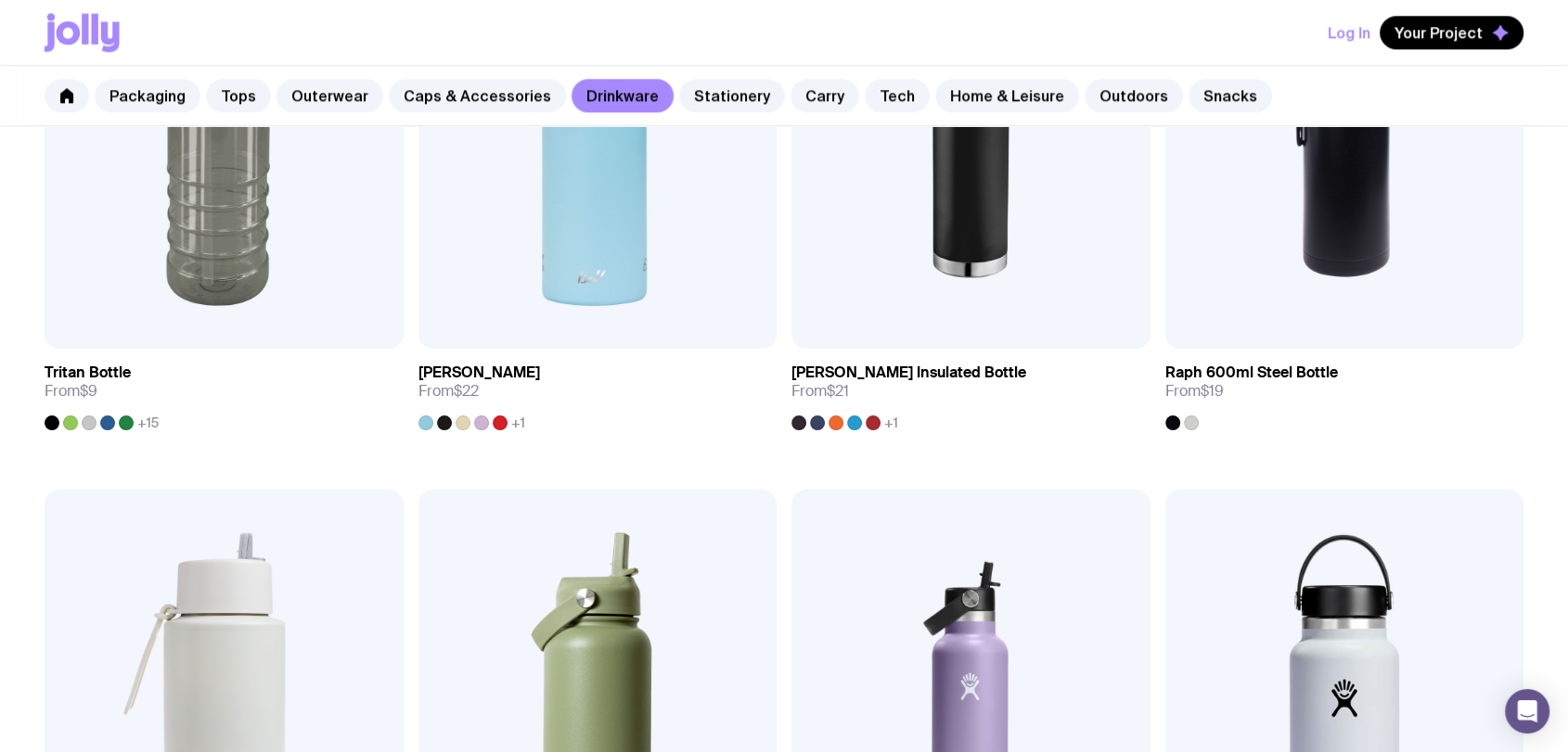
scroll to position [1867, 0]
